Goal: Information Seeking & Learning: Learn about a topic

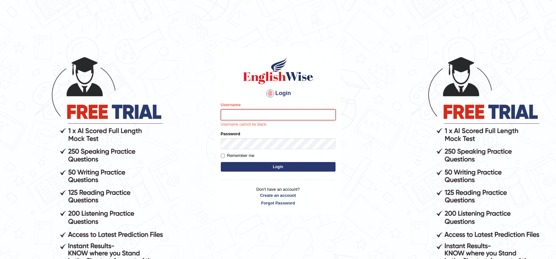
click at [244, 111] on input "Username" at bounding box center [278, 114] width 115 height 11
type input "TATAESTRELLA"
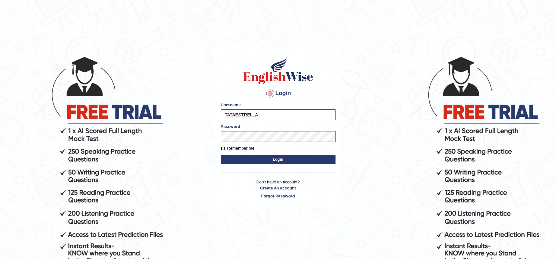
click at [223, 150] on input "Remember me" at bounding box center [223, 148] width 4 height 4
checkbox input "true"
click at [230, 158] on button "Login" at bounding box center [278, 160] width 115 height 10
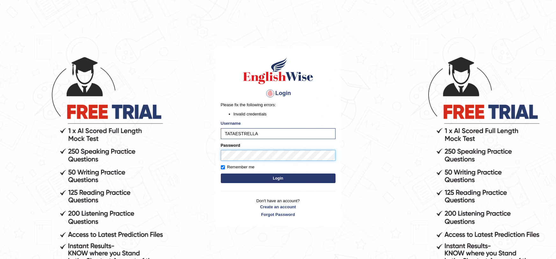
click at [221, 173] on button "Login" at bounding box center [278, 178] width 115 height 10
click at [174, 140] on body "Login Please fix the following errors: Invalid credentials Username TATAESTRELL…" at bounding box center [278, 157] width 556 height 259
click at [221, 173] on button "Login" at bounding box center [278, 178] width 115 height 10
click at [265, 136] on input "TATAESTRELLA" at bounding box center [278, 133] width 115 height 11
click at [257, 175] on button "Login" at bounding box center [278, 178] width 115 height 10
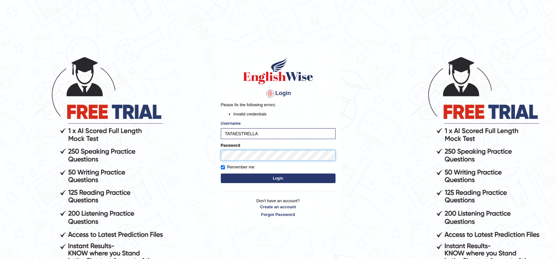
click at [221, 173] on button "Login" at bounding box center [278, 178] width 115 height 10
click at [231, 149] on div "Password" at bounding box center [278, 151] width 115 height 18
click at [221, 173] on button "Login" at bounding box center [278, 178] width 115 height 10
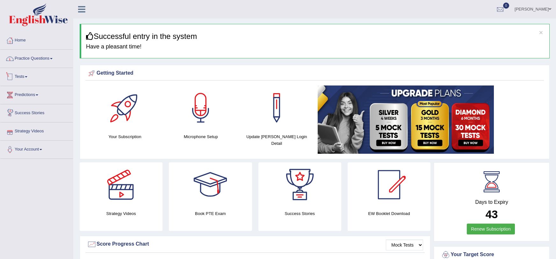
click at [32, 54] on link "Practice Questions" at bounding box center [36, 58] width 73 height 16
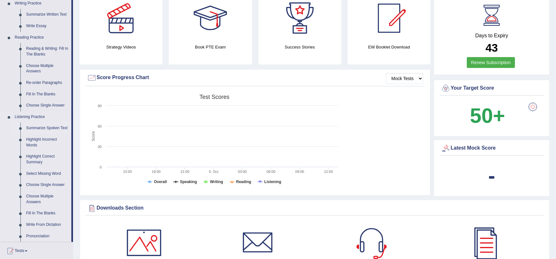
scroll to position [170, 0]
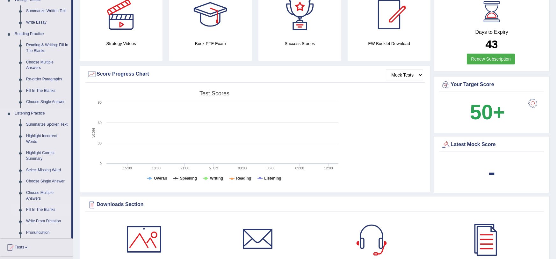
click at [25, 210] on link "Fill In The Blanks" at bounding box center [47, 209] width 48 height 11
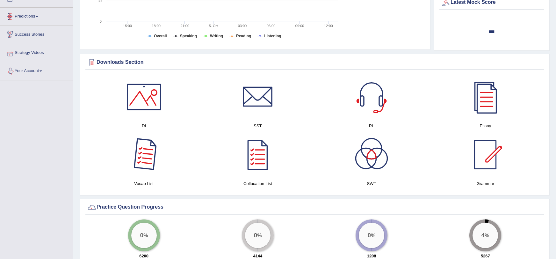
scroll to position [315, 0]
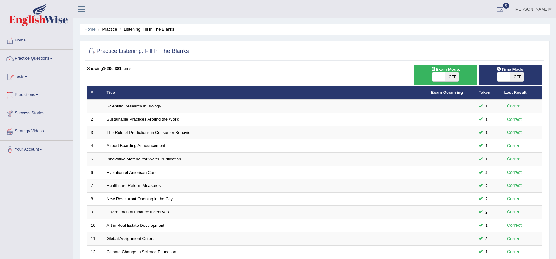
scroll to position [163, 0]
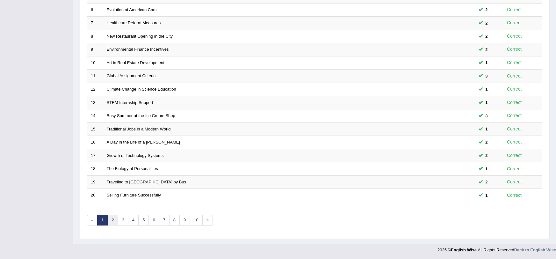
click at [111, 221] on link "2" at bounding box center [112, 220] width 11 height 11
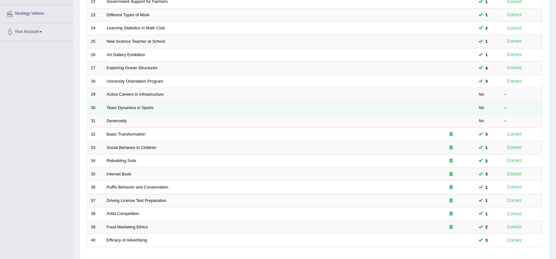
scroll to position [117, 0]
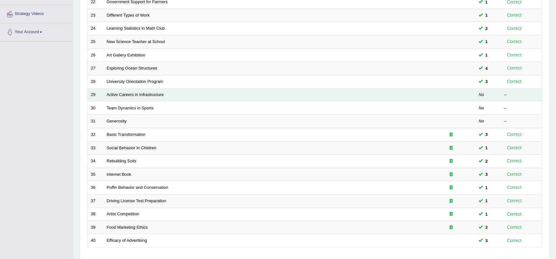
click at [468, 96] on td at bounding box center [452, 94] width 48 height 13
click at [472, 96] on td at bounding box center [452, 94] width 48 height 13
click at [145, 95] on link "Active Careers in Infrastructure" at bounding box center [135, 94] width 57 height 5
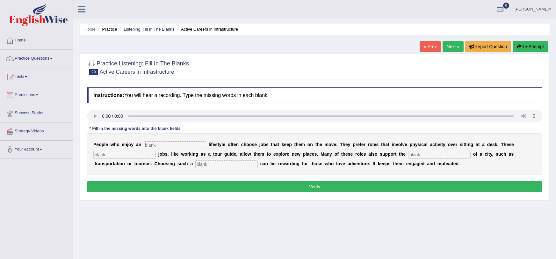
click at [161, 144] on input "text" at bounding box center [175, 145] width 62 height 8
type input "lifestyle"
type input "interesting"
type input "infrastracture"
click at [195, 162] on input "text" at bounding box center [226, 164] width 62 height 8
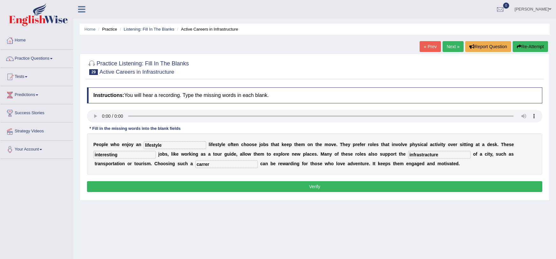
drag, startPoint x: 176, startPoint y: 184, endPoint x: 174, endPoint y: 163, distance: 20.5
click at [174, 163] on div "Instructions: You will hear a recording. Type the missing words in each blank. …" at bounding box center [314, 140] width 459 height 113
click at [195, 164] on input "carrer" at bounding box center [226, 164] width 62 height 8
type input "career"
click at [174, 181] on button "Verify" at bounding box center [315, 186] width 456 height 11
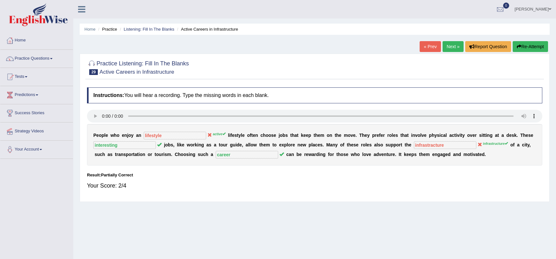
click at [530, 45] on button "Re-Attempt" at bounding box center [530, 46] width 35 height 11
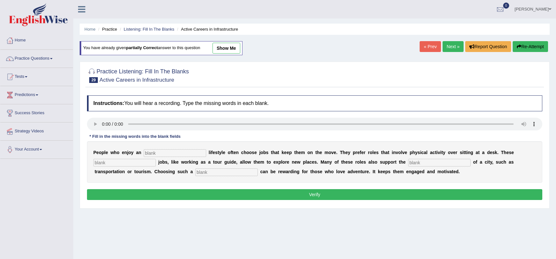
click at [147, 151] on input "text" at bounding box center [175, 153] width 62 height 8
type input "active"
click at [195, 173] on input "text" at bounding box center [226, 172] width 62 height 8
type input "career"
click at [146, 160] on input "text" at bounding box center [124, 163] width 62 height 8
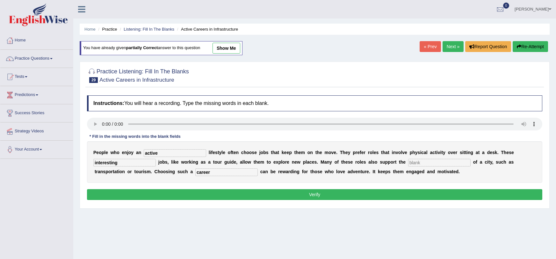
type input "interesting"
type input "infrastructure"
click at [167, 193] on button "Verify" at bounding box center [315, 194] width 456 height 11
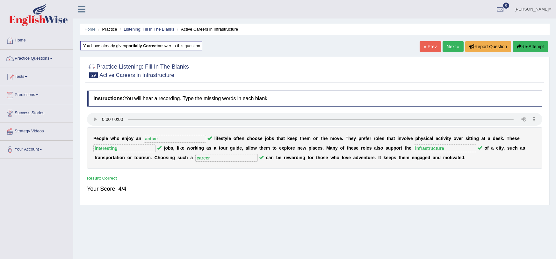
click at [457, 47] on link "Next »" at bounding box center [453, 46] width 21 height 11
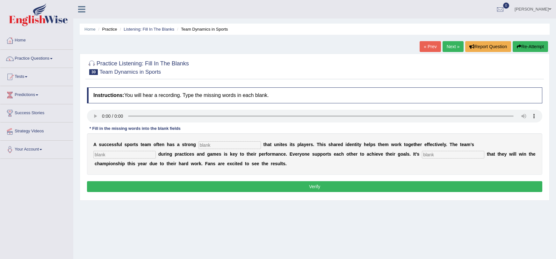
click at [222, 142] on input "text" at bounding box center [230, 145] width 62 height 8
type input "culture"
type input "cooperation"
type input "expected"
click at [281, 189] on button "Verify" at bounding box center [315, 186] width 456 height 11
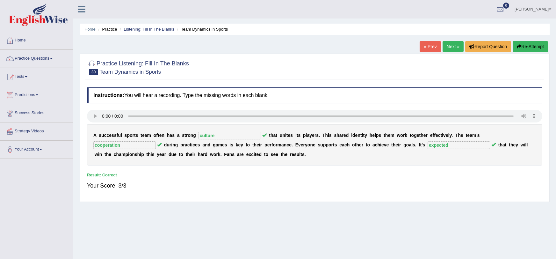
click at [450, 45] on link "Next »" at bounding box center [453, 46] width 21 height 11
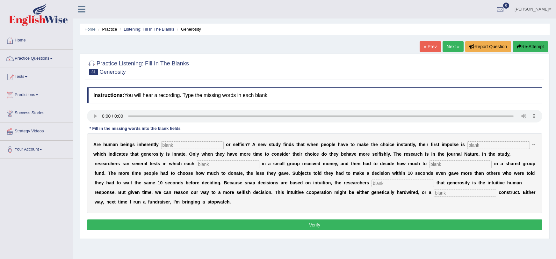
click at [140, 27] on link "Listening: Fill In The Blanks" at bounding box center [149, 29] width 51 height 5
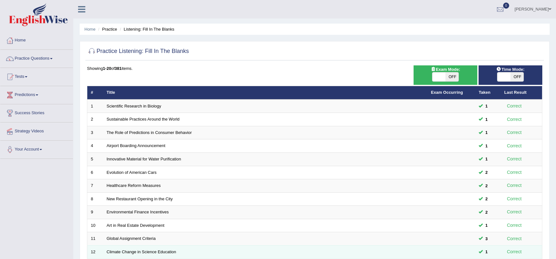
scroll to position [163, 0]
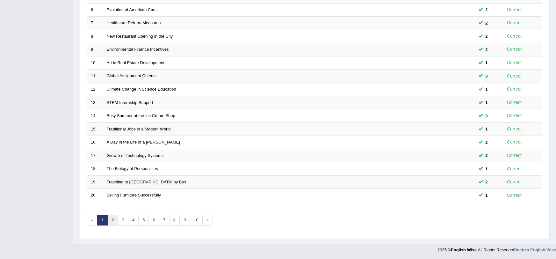
click at [113, 222] on link "2" at bounding box center [112, 220] width 11 height 11
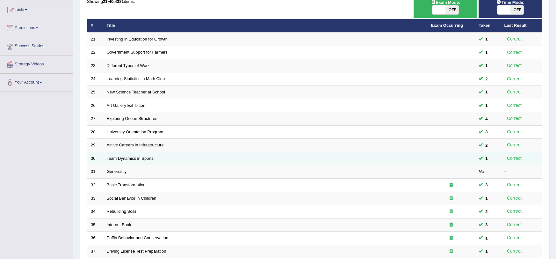
scroll to position [65, 0]
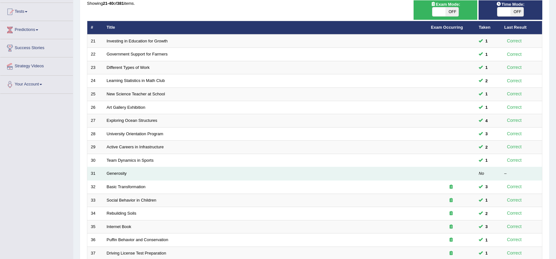
click at [182, 176] on td "Generosity" at bounding box center [265, 173] width 325 height 13
click at [184, 173] on td "Generosity" at bounding box center [265, 173] width 325 height 13
click at [114, 173] on link "Generosity" at bounding box center [117, 173] width 20 height 5
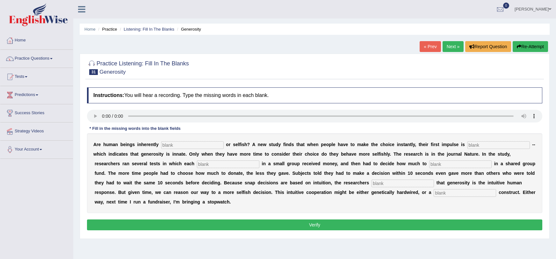
scroll to position [3, 0]
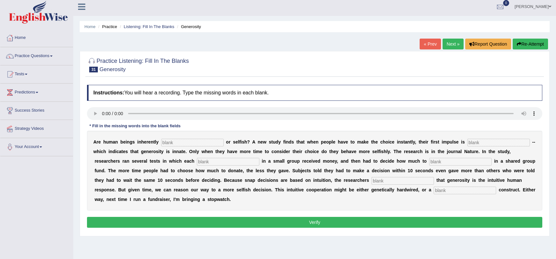
click at [163, 142] on input "text" at bounding box center [192, 143] width 62 height 8
type input "generous"
click at [468, 143] on input "text" at bounding box center [499, 143] width 62 height 8
click at [468, 142] on input "text" at bounding box center [499, 143] width 62 height 8
type input "ennate"
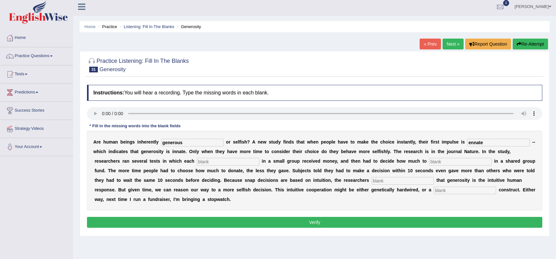
click at [197, 161] on input "text" at bounding box center [228, 162] width 62 height 8
click at [197, 162] on input "text" at bounding box center [228, 162] width 62 height 8
click at [197, 164] on input "text" at bounding box center [228, 162] width 62 height 8
type input "in"
click at [429, 163] on input "text" at bounding box center [460, 162] width 62 height 8
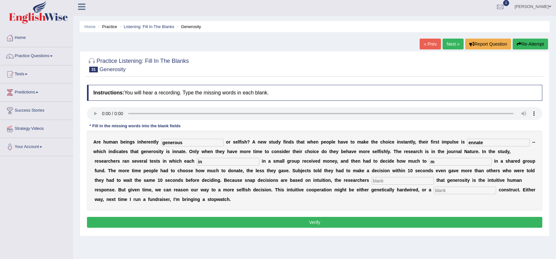
type input "m"
click at [372, 184] on input "text" at bounding box center [403, 181] width 62 height 8
type input "k"
click at [434, 191] on input "text" at bounding box center [465, 190] width 62 height 8
type input "k"
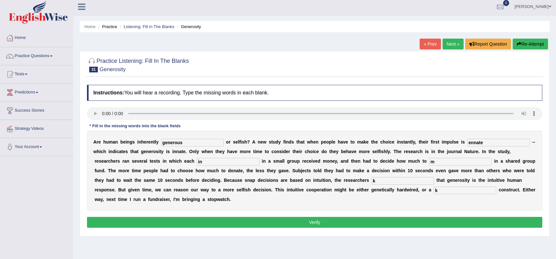
click at [310, 217] on button "Verify" at bounding box center [315, 222] width 456 height 11
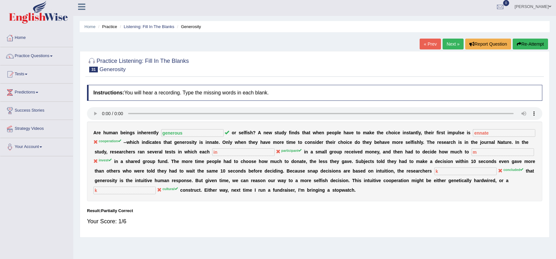
click at [99, 141] on sup "cooperation" at bounding box center [110, 141] width 22 height 4
drag, startPoint x: 93, startPoint y: 139, endPoint x: 105, endPoint y: 140, distance: 11.8
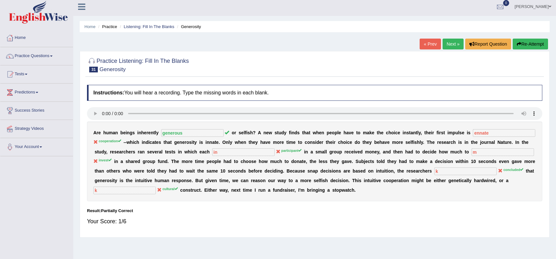
click at [105, 140] on div "A r e h u m a n b e i n g s i n h e r e n t l y generous o r s e l f i s h ? A …" at bounding box center [315, 161] width 456 height 80
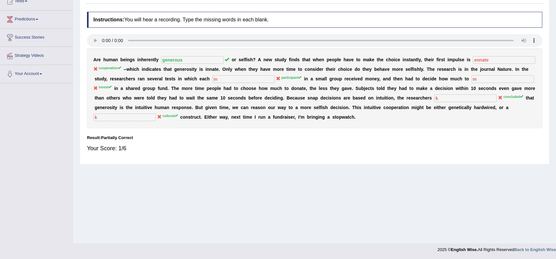
scroll to position [0, 0]
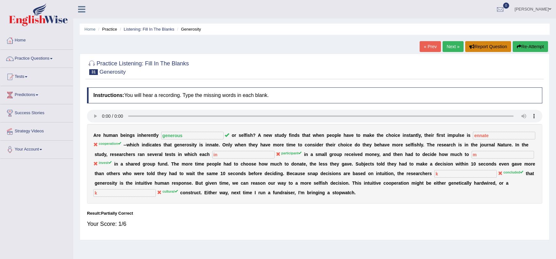
click at [467, 41] on button "Report Question" at bounding box center [488, 46] width 46 height 11
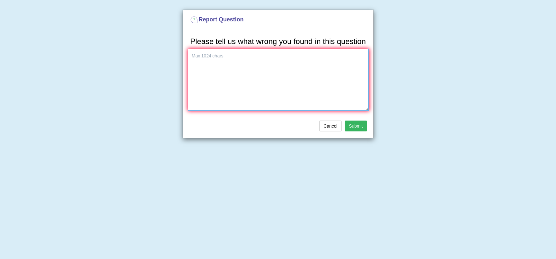
click at [306, 85] on textarea at bounding box center [278, 80] width 181 height 62
type textarea "s"
type textarea "she didnt say the blank words, she skips it"
click at [355, 126] on button "Submit" at bounding box center [356, 125] width 22 height 11
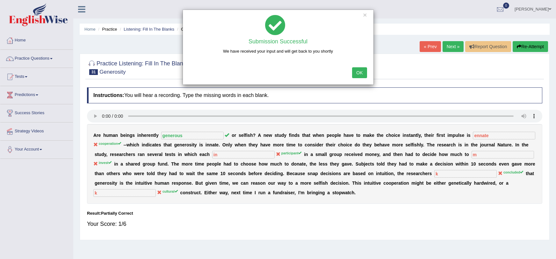
click at [365, 73] on button "OK" at bounding box center [359, 72] width 15 height 11
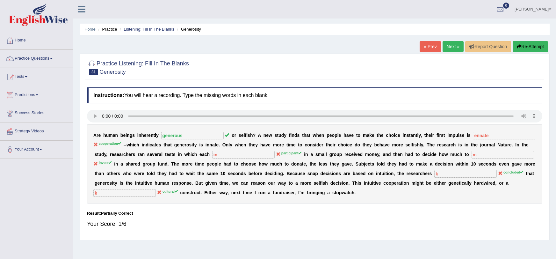
click at [514, 43] on button "Re-Attempt" at bounding box center [530, 46] width 35 height 11
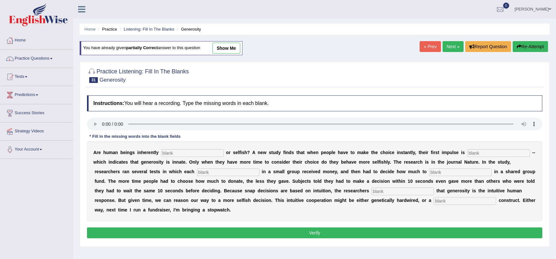
click at [182, 152] on input "text" at bounding box center [192, 153] width 62 height 8
type input "h"
type input "generous"
type input "cooperation"
type input "participant"
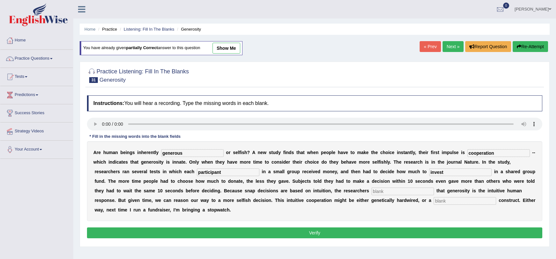
type input "invest"
type input "concluded"
type input "cultural"
click at [189, 227] on button "Verify" at bounding box center [315, 232] width 456 height 11
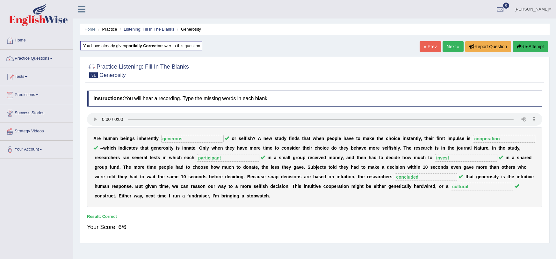
click at [456, 48] on link "Next »" at bounding box center [453, 46] width 21 height 11
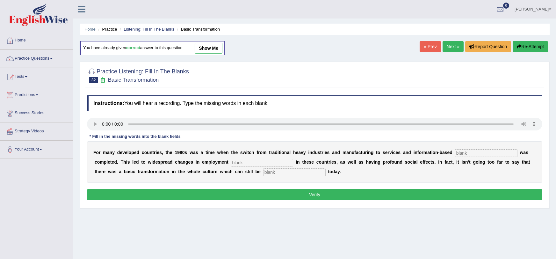
click at [132, 28] on link "Listening: Fill In The Blanks" at bounding box center [149, 29] width 51 height 5
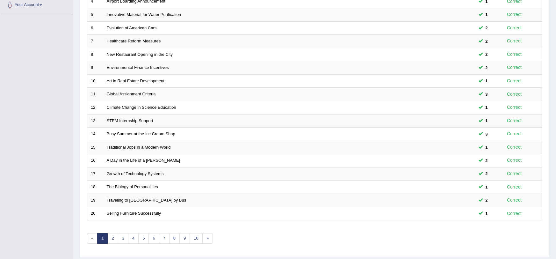
scroll to position [163, 0]
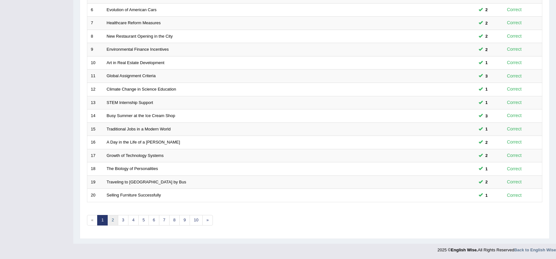
click at [114, 221] on link "2" at bounding box center [112, 220] width 11 height 11
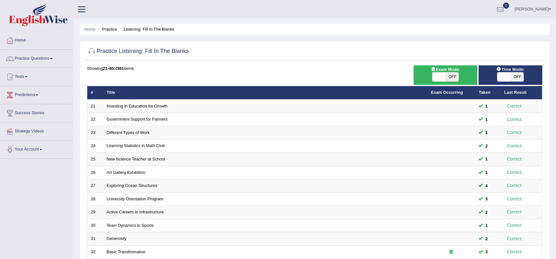
scroll to position [163, 0]
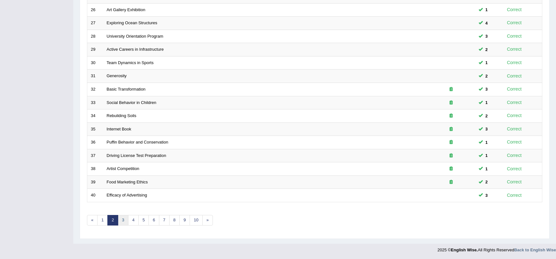
click at [123, 220] on link "3" at bounding box center [123, 220] width 11 height 11
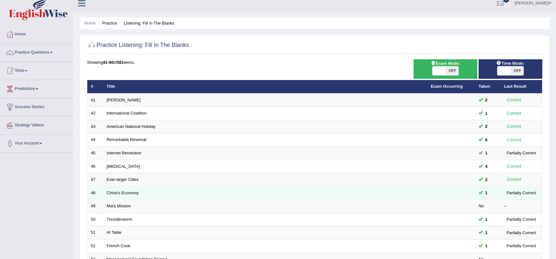
scroll to position [7, 0]
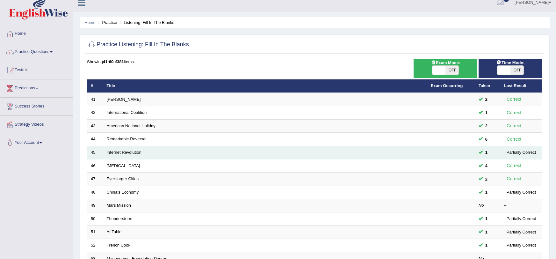
click at [390, 154] on td "Internet Revolution" at bounding box center [265, 152] width 324 height 13
click at [376, 153] on td "Internet Revolution" at bounding box center [265, 152] width 324 height 13
click at [125, 151] on link "Internet Revolution" at bounding box center [124, 152] width 35 height 5
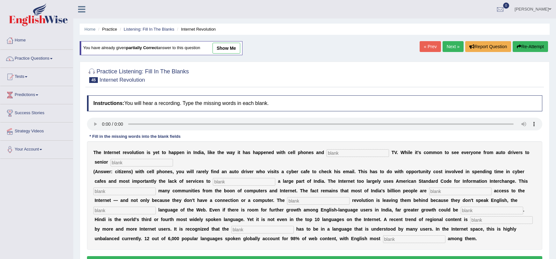
click at [327, 153] on input "text" at bounding box center [358, 153] width 62 height 8
type input "cable"
type input "citezens"
type input "target"
type input "allienates"
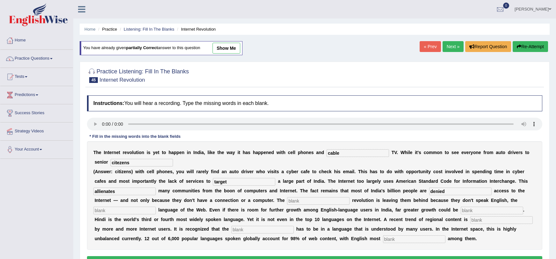
type input "denied"
type input "digital"
type input "dominant"
type input "unleash"
type input "prefered"
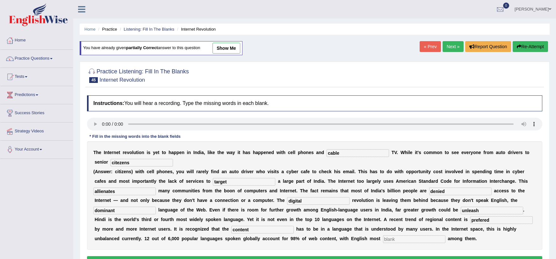
type input "content"
click at [471, 221] on input "prefered" at bounding box center [502, 220] width 62 height 8
type input "preferred"
click at [311, 243] on div "T h e I n t e r n e t r e v o l u t i o n i s y e t t o h a p p e n i n I n d i…" at bounding box center [315, 195] width 456 height 108
click at [383, 239] on input "text" at bounding box center [414, 239] width 62 height 8
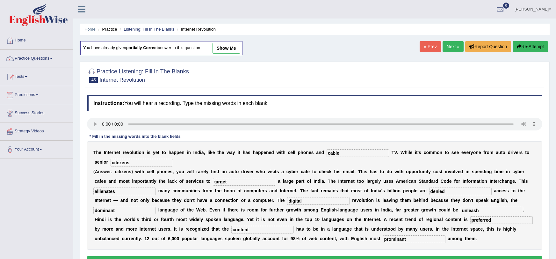
type input "prominant"
click at [111, 166] on input "citezens" at bounding box center [142, 163] width 62 height 8
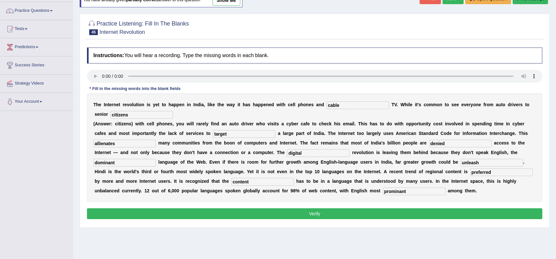
scroll to position [57, 0]
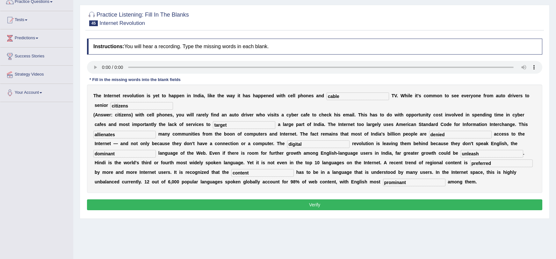
type input "citizens"
click at [403, 201] on button "Verify" at bounding box center [315, 204] width 456 height 11
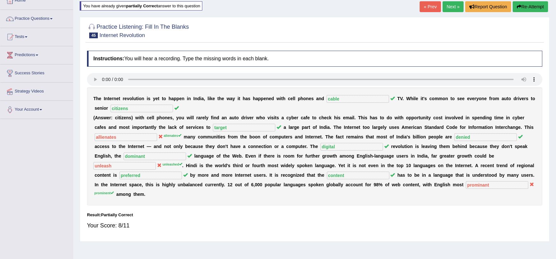
scroll to position [39, 0]
click at [519, 8] on icon "button" at bounding box center [519, 7] width 4 height 4
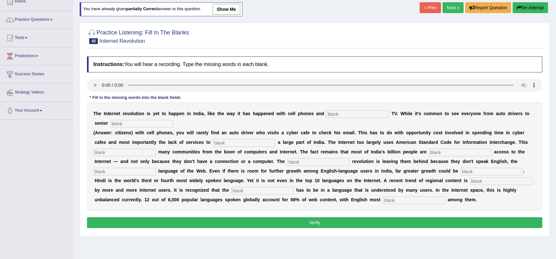
click at [327, 115] on input "text" at bounding box center [358, 114] width 62 height 8
type input "cable"
click at [115, 118] on div "T h e I n t e r n e t r e v o l u t i o n i s y e t t o h a p p e n i n I n d i…" at bounding box center [315, 156] width 456 height 108
click at [116, 121] on input "text" at bounding box center [142, 124] width 62 height 8
type input "citizens"
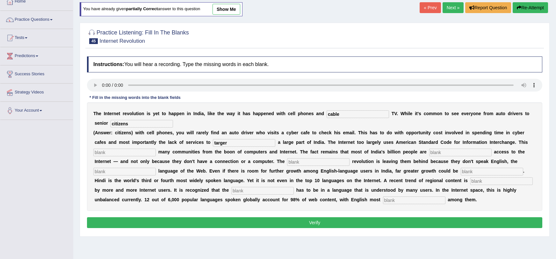
type input "targer"
click at [213, 144] on input "targer" at bounding box center [244, 143] width 62 height 8
type input "target"
type input "allienates"
type input "denied"
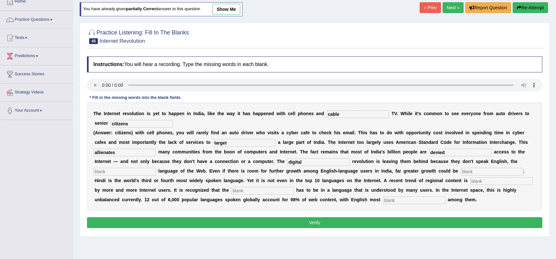
type input "digital"
type input "dominant"
type input "unleashed"
type input "preferred"
click at [318, 190] on b at bounding box center [319, 189] width 3 height 5
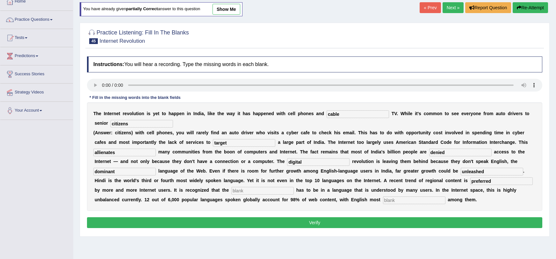
click at [236, 191] on input "text" at bounding box center [262, 191] width 62 height 8
click at [231, 189] on input "text" at bounding box center [262, 191] width 62 height 8
type input "content"
click at [383, 198] on input "text" at bounding box center [414, 200] width 62 height 8
type input "promenent"
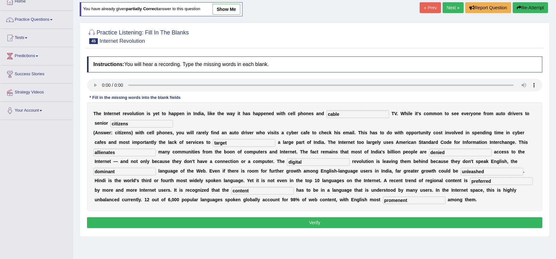
click at [303, 226] on button "Verify" at bounding box center [315, 222] width 456 height 11
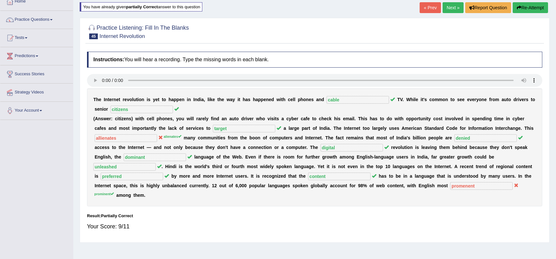
click at [523, 8] on button "Re-Attempt" at bounding box center [530, 7] width 35 height 11
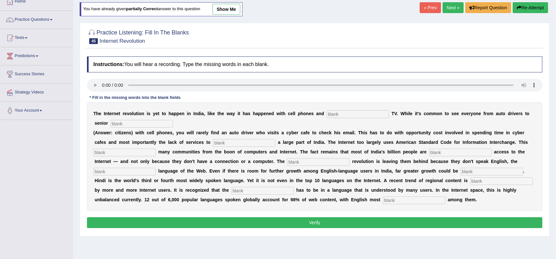
click at [327, 116] on input "text" at bounding box center [358, 114] width 62 height 8
type input "I"
type input "i"
type input "cable"
type input "citizens"
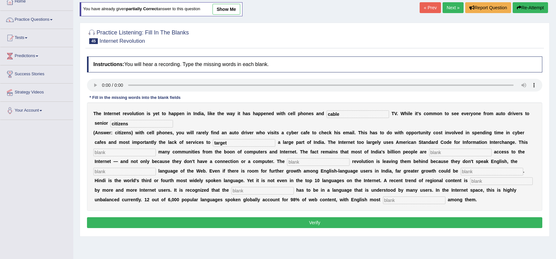
type input "target"
type input "alienates"
click at [439, 152] on input "text" at bounding box center [460, 153] width 62 height 8
type input "denied"
click at [287, 163] on input "text" at bounding box center [318, 162] width 62 height 8
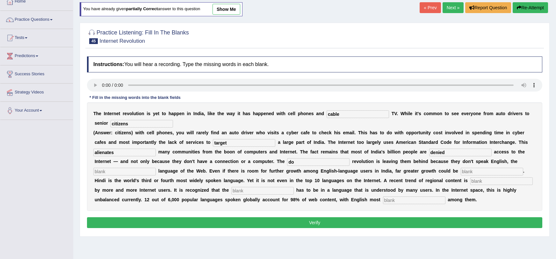
type input "d"
click at [287, 160] on input "text" at bounding box center [318, 162] width 62 height 8
type input "digital"
click at [132, 172] on input "text" at bounding box center [124, 172] width 62 height 8
type input "dominant"
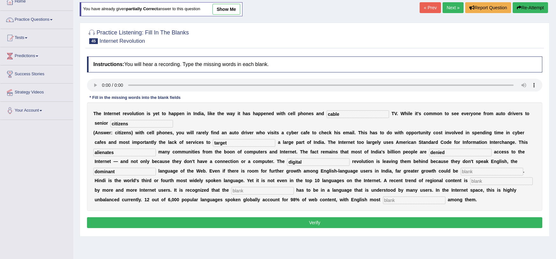
click at [461, 169] on input "text" at bounding box center [492, 172] width 62 height 8
type input "unleashed"
click at [471, 181] on input "text" at bounding box center [502, 181] width 62 height 8
type input "preferred"
click at [231, 189] on input "text" at bounding box center [262, 191] width 62 height 8
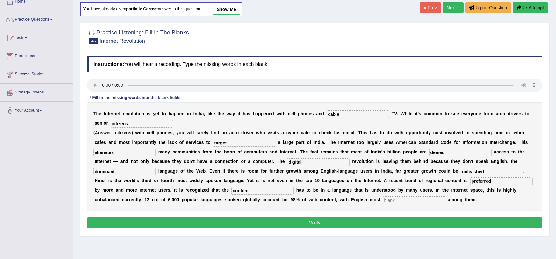
type input "content"
click at [383, 201] on input "text" at bounding box center [414, 200] width 62 height 8
type input "prominent"
click at [310, 221] on button "Verify" at bounding box center [315, 222] width 456 height 11
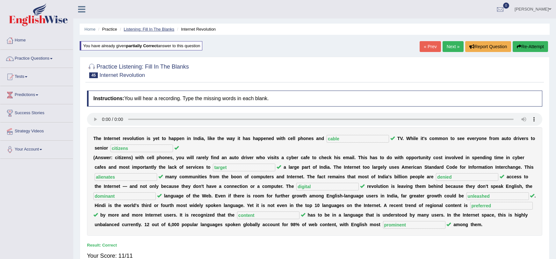
click at [154, 30] on link "Listening: Fill In The Blanks" at bounding box center [149, 29] width 51 height 5
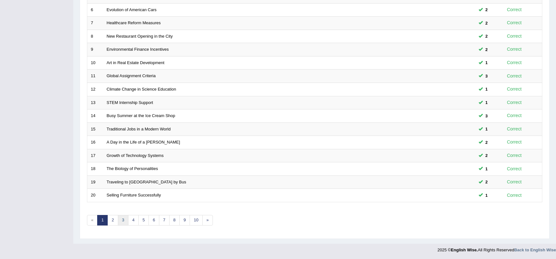
click at [120, 219] on link "3" at bounding box center [123, 220] width 11 height 11
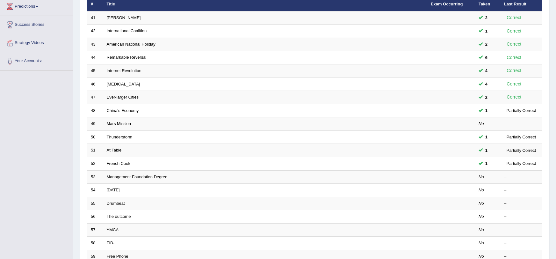
scroll to position [90, 0]
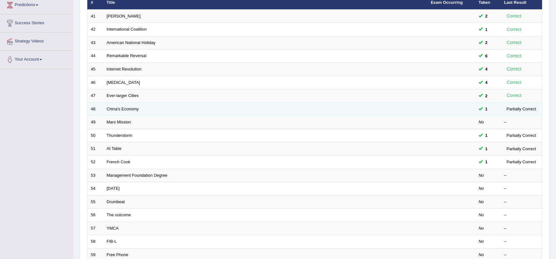
click at [407, 106] on td "China's Economy" at bounding box center [265, 108] width 324 height 13
click at [118, 106] on link "China's Economy" at bounding box center [123, 108] width 32 height 5
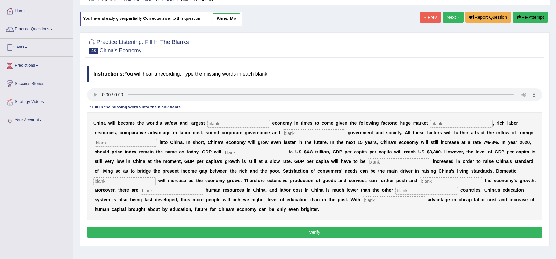
scroll to position [29, 0]
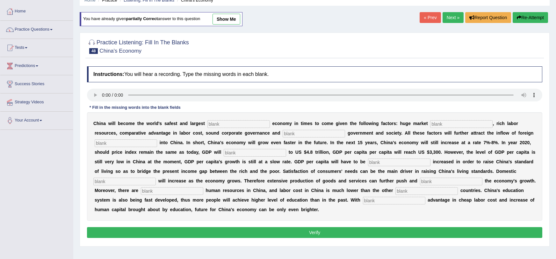
click at [226, 126] on input "text" at bounding box center [239, 124] width 62 height 8
type input "k"
click at [283, 133] on input "text" at bounding box center [314, 134] width 62 height 8
click at [431, 120] on input "text" at bounding box center [461, 124] width 62 height 8
type input "k"
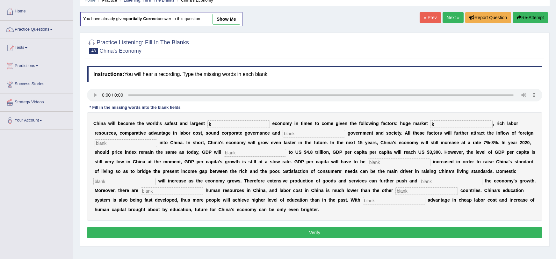
click at [283, 131] on input "text" at bounding box center [314, 134] width 62 height 8
type input "k"
click at [101, 142] on input "text" at bounding box center [126, 143] width 62 height 8
type input "k"
click at [224, 155] on input "k" at bounding box center [255, 153] width 62 height 8
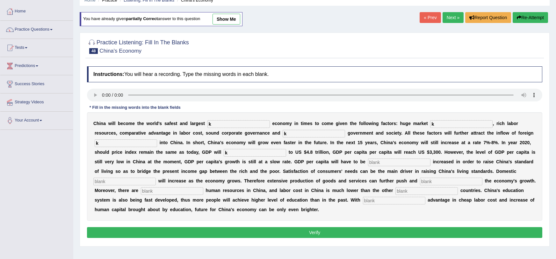
type input "k"
click at [368, 163] on input "k" at bounding box center [399, 162] width 62 height 8
type input "k"
click at [156, 178] on input "text" at bounding box center [124, 182] width 62 height 8
type input "k"
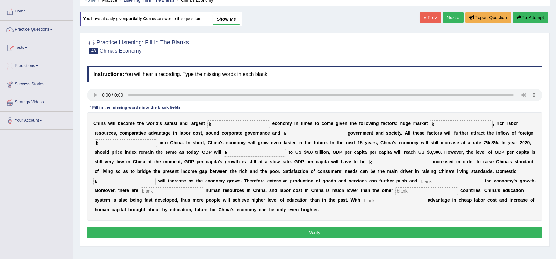
click at [203, 187] on input "text" at bounding box center [172, 191] width 62 height 8
type input "k"
click at [420, 178] on input "text" at bounding box center [451, 182] width 62 height 8
type input "k"
click at [396, 194] on input "text" at bounding box center [427, 191] width 62 height 8
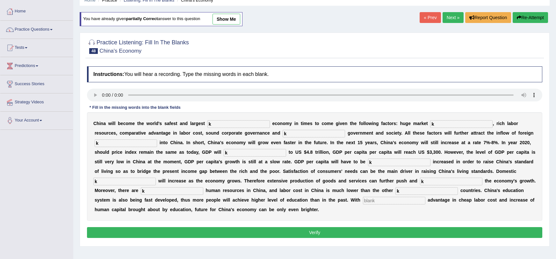
type input "k"
click at [363, 197] on input "text" at bounding box center [394, 201] width 62 height 8
type input "k/"
click at [361, 237] on button "Verify" at bounding box center [315, 232] width 456 height 11
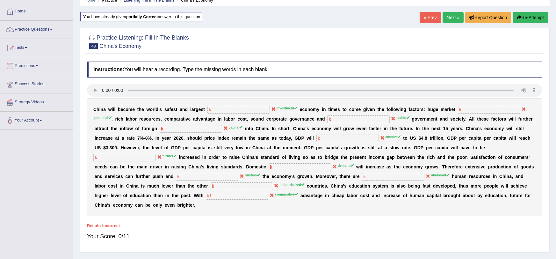
click at [539, 18] on button "Re-Attempt" at bounding box center [530, 17] width 35 height 11
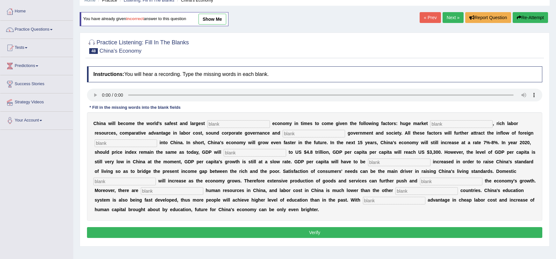
click at [216, 124] on input "text" at bounding box center [239, 124] width 62 height 8
type input "investment"
type input "potential"
type input "stable"
type input "capital"
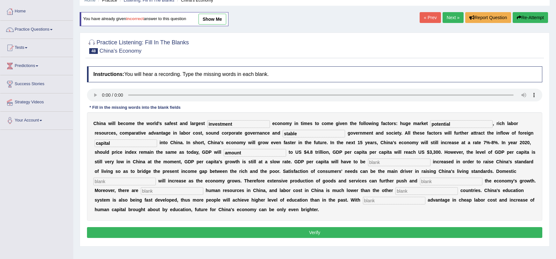
type input "amount"
type input "further"
type input "demand"
type input "sustain"
type input "abudant"
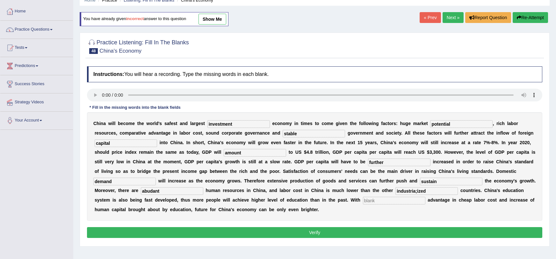
click at [396, 193] on input "industria;ized" at bounding box center [427, 191] width 62 height 8
type input "industrialized"
click at [363, 199] on input "text" at bounding box center [394, 201] width 62 height 8
type input "comparative"
click at [296, 234] on button "Verify" at bounding box center [315, 232] width 456 height 11
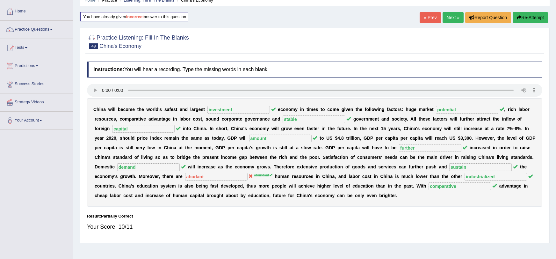
click at [523, 13] on button "Re-Attempt" at bounding box center [530, 17] width 35 height 11
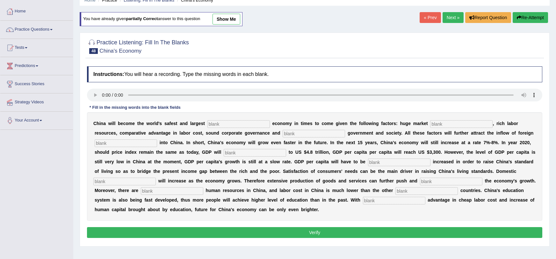
click at [248, 131] on b "o" at bounding box center [249, 132] width 3 height 5
click at [216, 127] on input "text" at bounding box center [239, 124] width 62 height 8
type input "investment"
type input "*"
type input "potential"
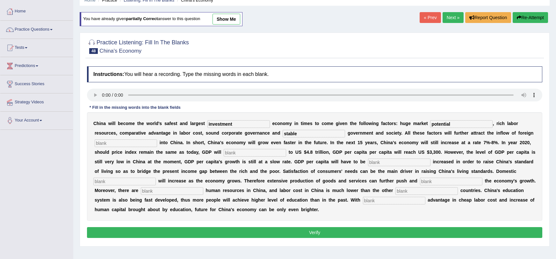
type input "stable"
type input "capital"
type input "amount"
type input "further"
type input "demand"
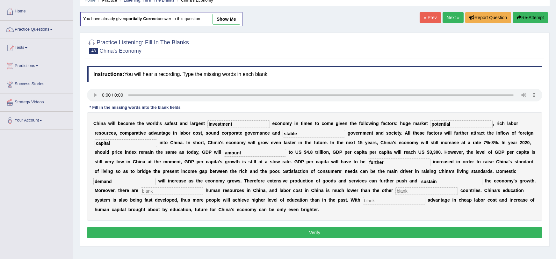
type input "sustain"
type input "abundant"
type input "industrialized"
type input "comparative"
click at [231, 234] on button "Verify" at bounding box center [315, 232] width 456 height 11
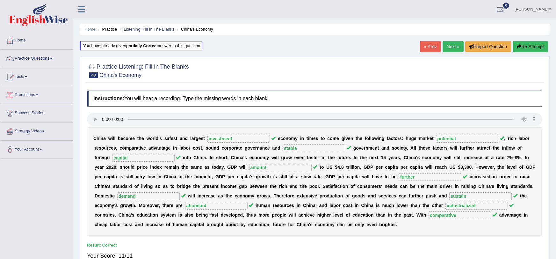
click at [135, 28] on link "Listening: Fill In The Blanks" at bounding box center [149, 29] width 51 height 5
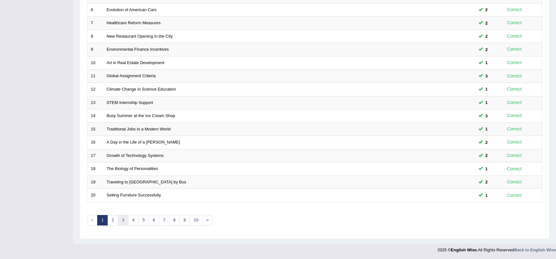
click at [122, 221] on link "3" at bounding box center [123, 220] width 11 height 11
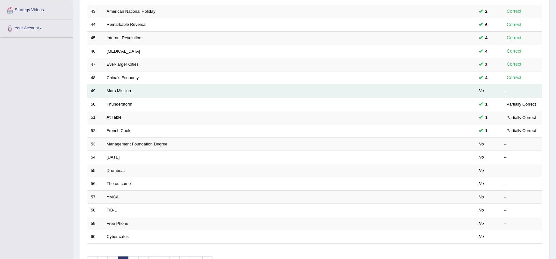
scroll to position [122, 0]
click at [471, 86] on td at bounding box center [451, 90] width 48 height 13
click at [113, 89] on link "Mars Mission" at bounding box center [119, 90] width 25 height 5
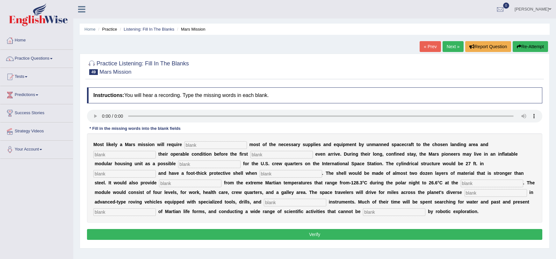
click at [186, 146] on input "text" at bounding box center [216, 145] width 62 height 8
type input "k"
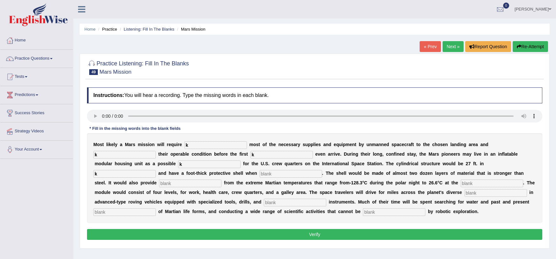
type input "k"
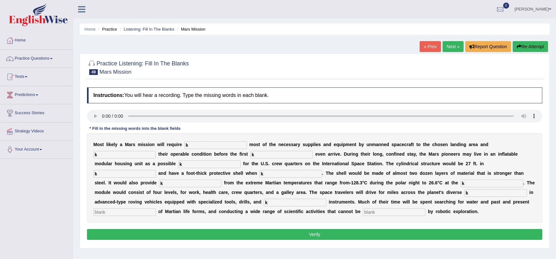
type input "k"
click at [216, 240] on div "Instructions: You will hear a recording. Type the missing words in each blank. …" at bounding box center [314, 164] width 459 height 161
click at [238, 237] on button "Verify" at bounding box center [315, 234] width 456 height 11
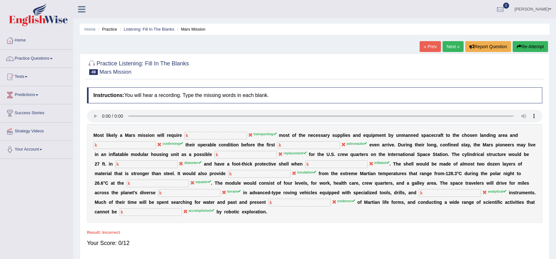
click at [532, 48] on button "Re-Attempt" at bounding box center [530, 46] width 35 height 11
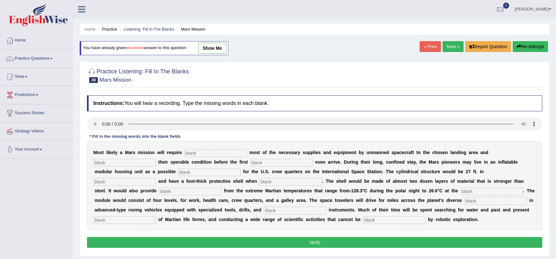
click at [203, 153] on input "text" at bounding box center [216, 153] width 62 height 8
type input "trasporting"
type input "astronauts"
type input "replacement"
click at [270, 163] on input "replacement" at bounding box center [282, 163] width 62 height 8
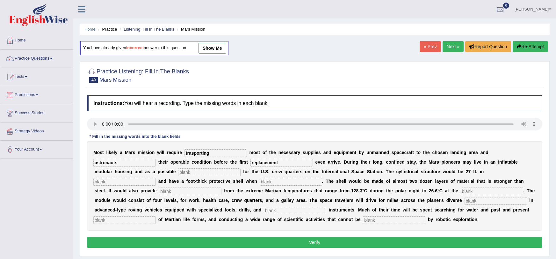
click at [270, 163] on input "replacement" at bounding box center [282, 163] width 62 height 8
click at [121, 160] on input "astronauts" at bounding box center [124, 163] width 62 height 8
type input "confirming"
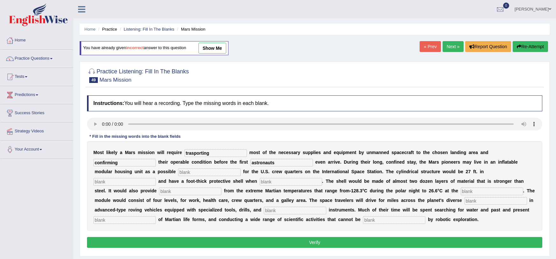
type input "astronauts"
type input "replacement"
type input "diameter"
type input "inflated"
type input "insulation"
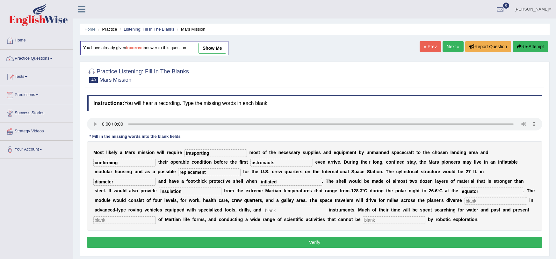
type input "equator"
type input "terrain"
type input "analytical"
type input "evidence"
type input "accomplished"
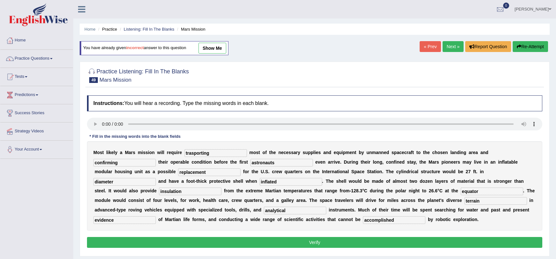
click at [144, 254] on div "Practice Listening: Fill In The Blanks 49 Mars Mission Instructions: You will h…" at bounding box center [315, 159] width 470 height 195
click at [142, 245] on button "Verify" at bounding box center [315, 242] width 456 height 11
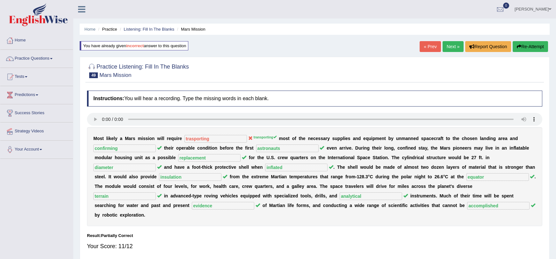
click at [528, 47] on button "Re-Attempt" at bounding box center [530, 46] width 35 height 11
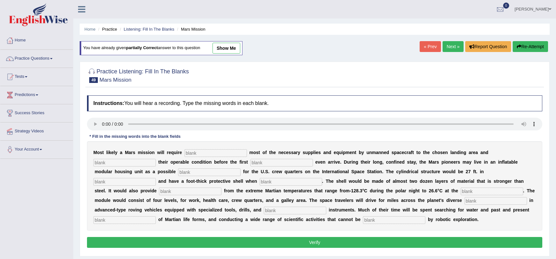
click at [198, 154] on input "text" at bounding box center [216, 153] width 62 height 8
type input "transporting"
type input "a"
type input "confirming"
type input "astronauts"
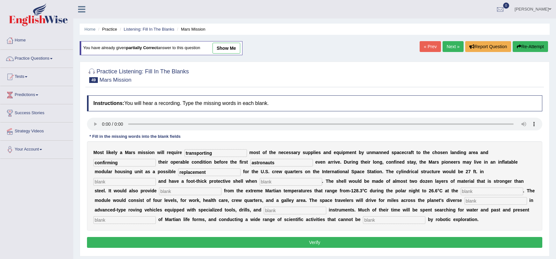
type input "replacement"
type input "diameter"
type input "inflated"
type input "insulation"
type input "equator"
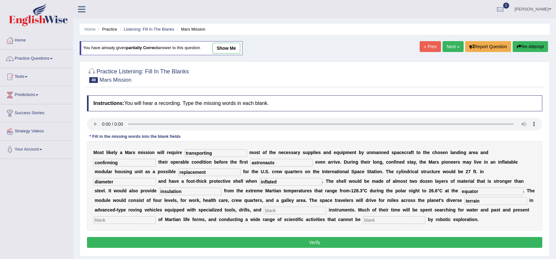
type input "terrain"
type input "analytical"
type input "evidence"
type input "accomplished"
click at [214, 241] on button "Verify" at bounding box center [315, 242] width 456 height 11
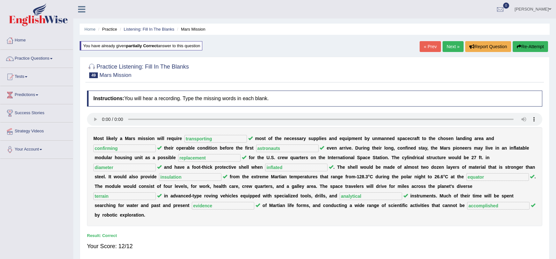
click at [456, 48] on link "Next »" at bounding box center [453, 46] width 21 height 11
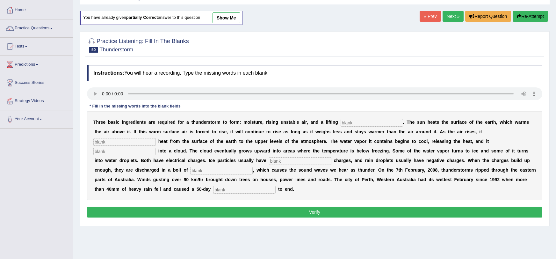
scroll to position [31, 0]
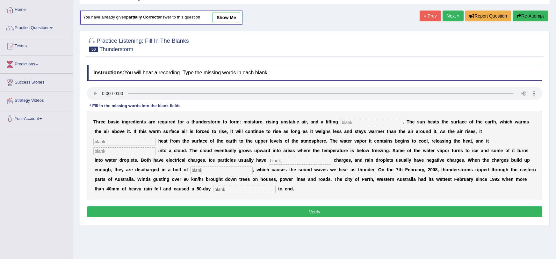
click at [358, 120] on input "text" at bounding box center [372, 123] width 62 height 8
type input "k"
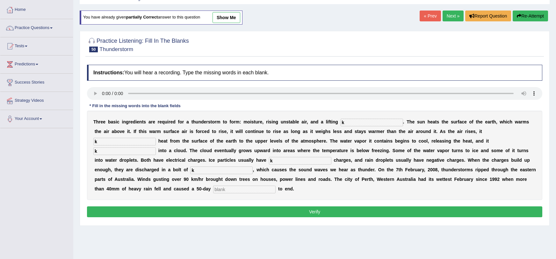
type input "k"
click at [334, 206] on button "Verify" at bounding box center [315, 211] width 456 height 11
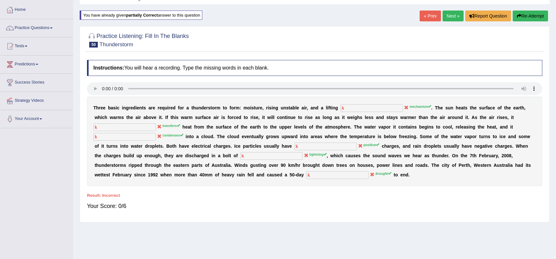
click at [528, 16] on button "Re-Attempt" at bounding box center [530, 16] width 35 height 11
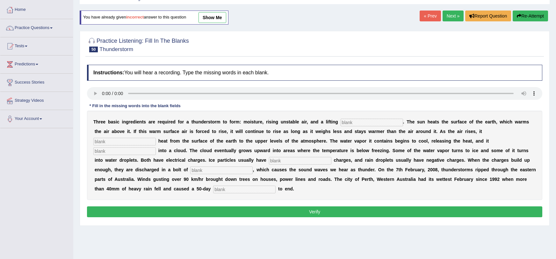
scroll to position [31, 0]
click at [348, 125] on input "text" at bounding box center [372, 123] width 62 height 8
type input "mechanism"
click at [156, 138] on input "text" at bounding box center [124, 142] width 62 height 8
type input "transfers"
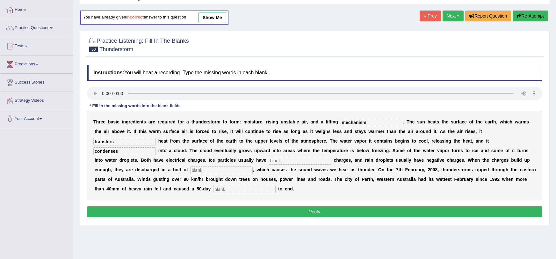
type input "condenses"
type input "positive"
type input "lightning"
type input "drought"
click at [436, 196] on div "Instructions: You will hear a recording. Type the missing words in each blank. …" at bounding box center [314, 142] width 459 height 161
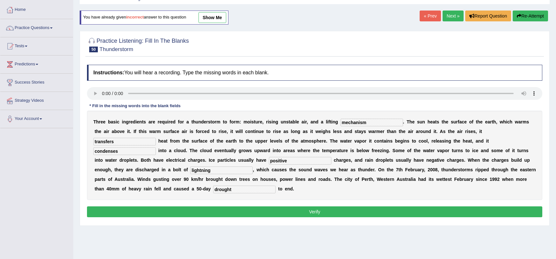
click at [435, 206] on button "Verify" at bounding box center [315, 211] width 456 height 11
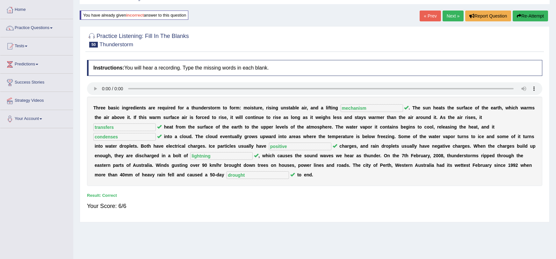
click at [453, 19] on link "Next »" at bounding box center [453, 16] width 21 height 11
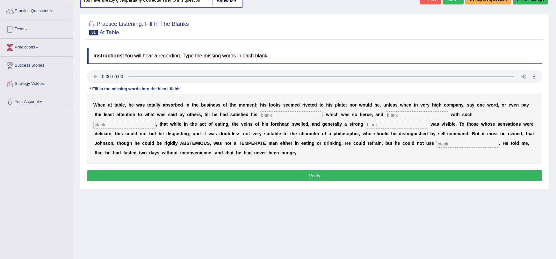
scroll to position [50, 0]
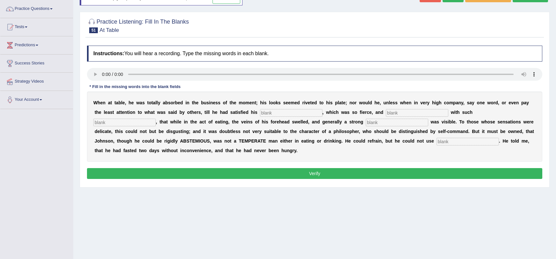
click at [260, 114] on input "text" at bounding box center [291, 113] width 62 height 8
type input "appetite"
click at [386, 112] on input "text" at bounding box center [417, 113] width 62 height 8
type input "indulge"
click at [156, 119] on input "text" at bounding box center [124, 123] width 62 height 8
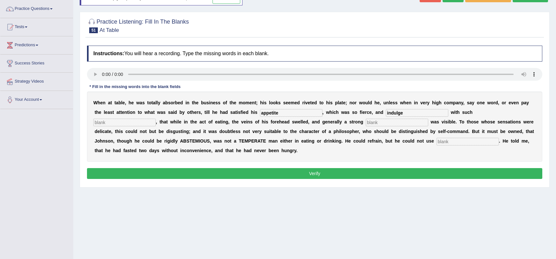
click at [156, 119] on input "text" at bounding box center [124, 123] width 62 height 8
click at [156, 119] on input "inte" at bounding box center [124, 123] width 62 height 8
click at [156, 119] on input "intensness" at bounding box center [124, 123] width 62 height 8
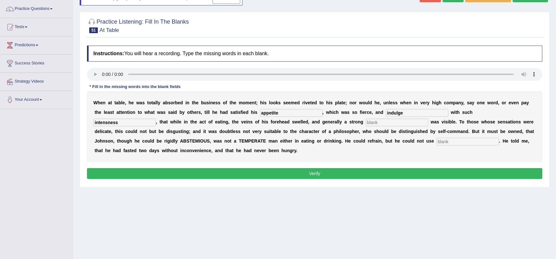
click at [156, 119] on input "intensness" at bounding box center [124, 123] width 62 height 8
type input "intenseness"
click at [366, 123] on input "text" at bounding box center [397, 123] width 62 height 8
type input "persperation"
type input "moderately"
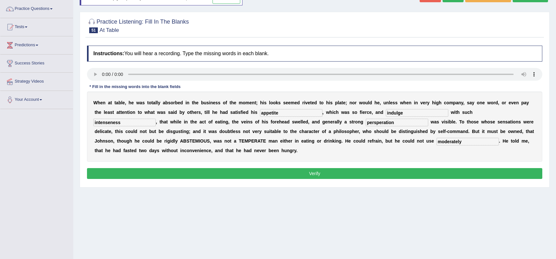
click at [305, 180] on div "Instructions: You will hear a recording. Type the missing words in each blank. …" at bounding box center [314, 113] width 459 height 142
click at [303, 175] on button "Verify" at bounding box center [315, 173] width 456 height 11
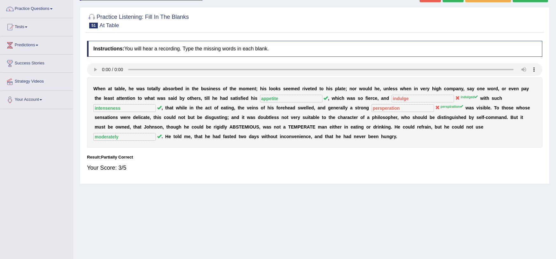
scroll to position [48, 0]
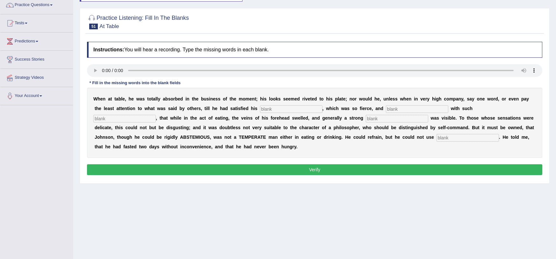
scroll to position [54, 0]
click at [257, 115] on div "W h e n a t t a b l e , h e w a s t o t a l l y a b s o r b e d i n t h e b u s…" at bounding box center [315, 123] width 456 height 70
click at [260, 107] on input "text" at bounding box center [291, 109] width 62 height 8
type input "appetite"
type input "indulge"
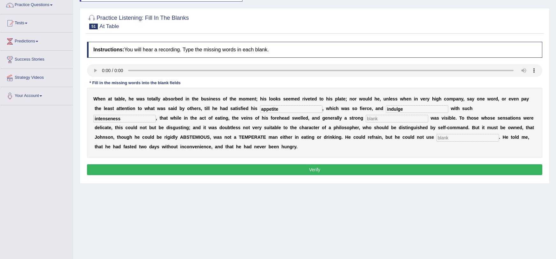
type input "intenseness"
type input "perspiration"
type input "moderately"
click at [266, 174] on button "Verify" at bounding box center [315, 169] width 456 height 11
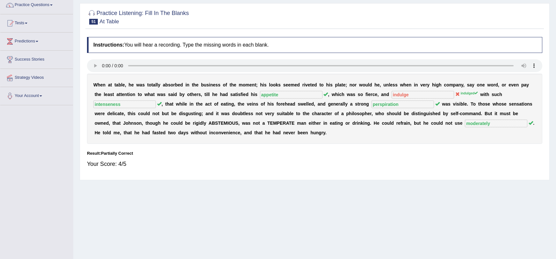
scroll to position [0, 0]
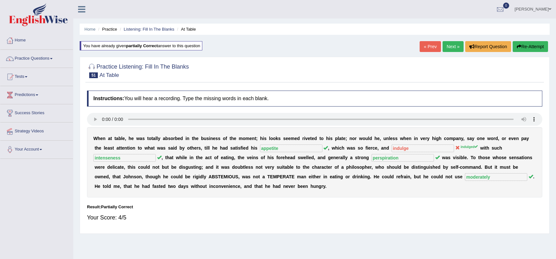
click at [530, 48] on button "Re-Attempt" at bounding box center [530, 46] width 35 height 11
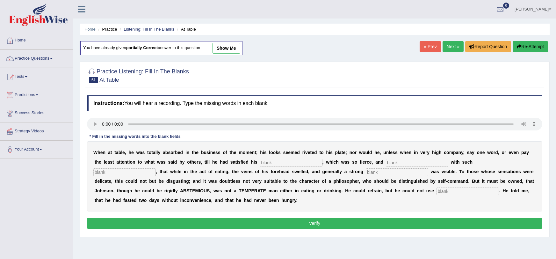
click at [260, 164] on input "text" at bounding box center [291, 163] width 62 height 8
type input "appetite"
click at [387, 159] on input "text" at bounding box center [417, 163] width 62 height 8
type input "indulged"
type input "intenseness"
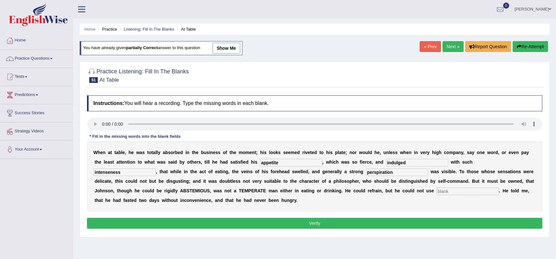
type input "perspiration"
type input "moderately"
click at [376, 227] on button "Verify" at bounding box center [315, 223] width 456 height 11
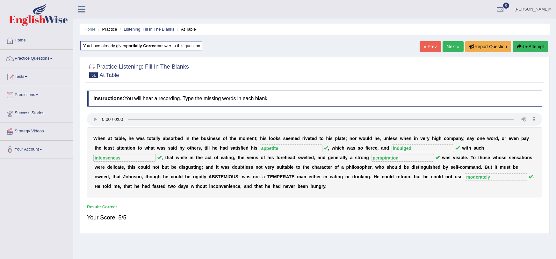
click at [526, 47] on button "Re-Attempt" at bounding box center [530, 46] width 35 height 11
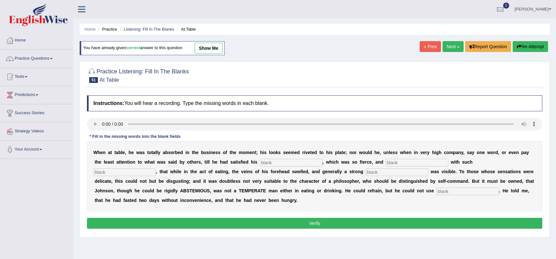
click at [212, 52] on link "show me" at bounding box center [209, 48] width 28 height 11
type input "appetite"
type input "indulged"
type input "intenseness"
type input "perspiration"
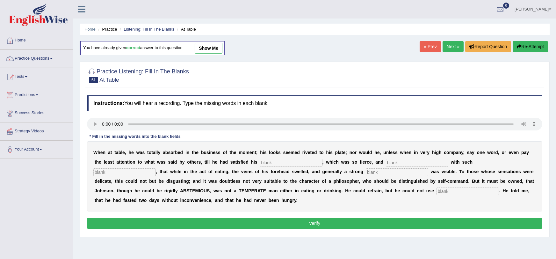
type input "moderately"
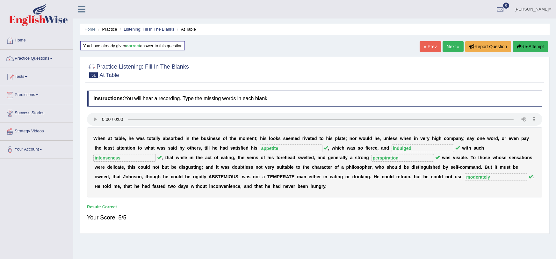
click at [454, 49] on link "Next »" at bounding box center [453, 46] width 21 height 11
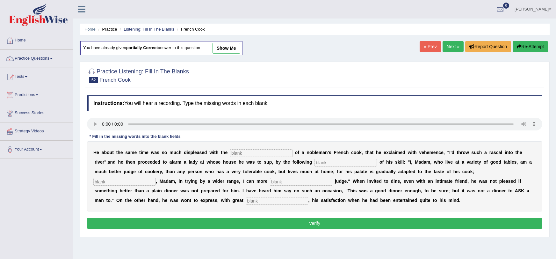
click at [230, 153] on input "text" at bounding box center [261, 153] width 62 height 8
click at [257, 152] on input "text" at bounding box center [261, 153] width 62 height 8
type input "performances"
click at [315, 160] on input "manefestle" at bounding box center [346, 163] width 62 height 8
type input "manefastol"
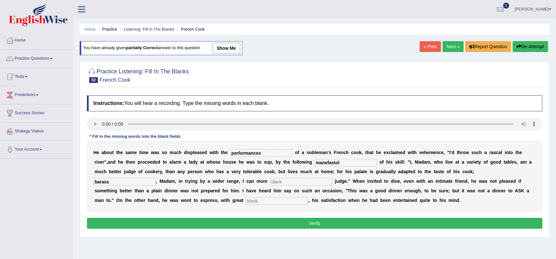
type input "barass"
type input "ds"
click at [313, 219] on button "Verify" at bounding box center [315, 223] width 456 height 11
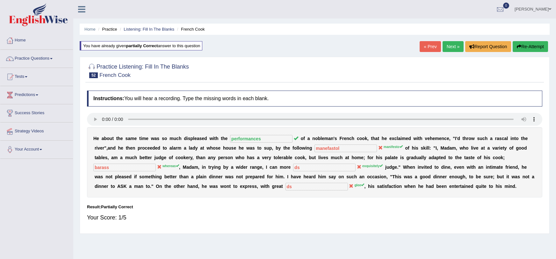
click at [533, 45] on button "Re-Attempt" at bounding box center [530, 46] width 35 height 11
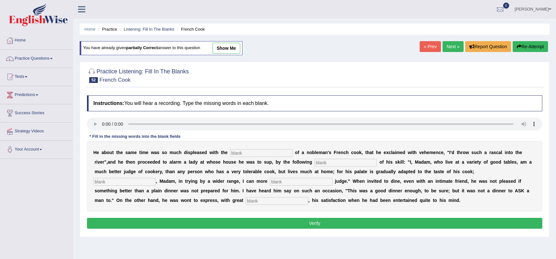
click at [452, 48] on link "Next »" at bounding box center [453, 46] width 21 height 11
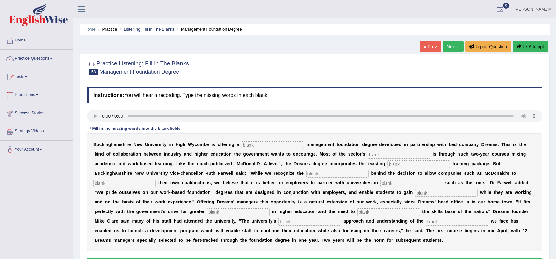
click at [434, 45] on link "« Prev" at bounding box center [430, 46] width 21 height 11
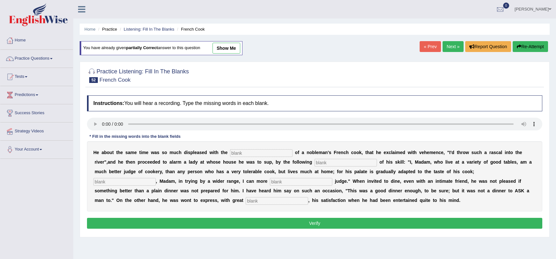
click at [238, 154] on input "text" at bounding box center [261, 153] width 62 height 8
type input "performances"
type input "manifesto"
type input "whereas"
type input "exquisitely"
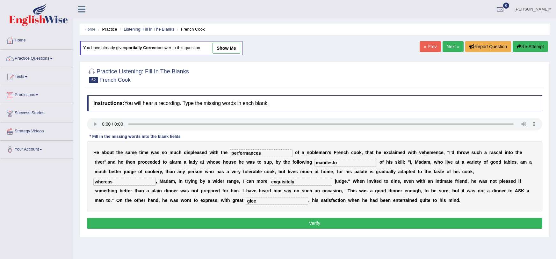
type input "glee"
click at [260, 226] on button "Verify" at bounding box center [315, 223] width 456 height 11
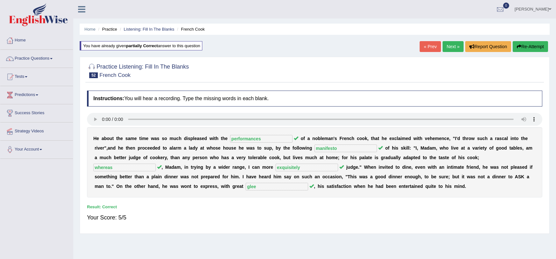
click at [450, 49] on link "Next »" at bounding box center [453, 46] width 21 height 11
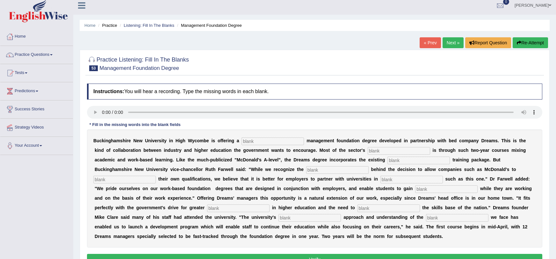
scroll to position [76, 0]
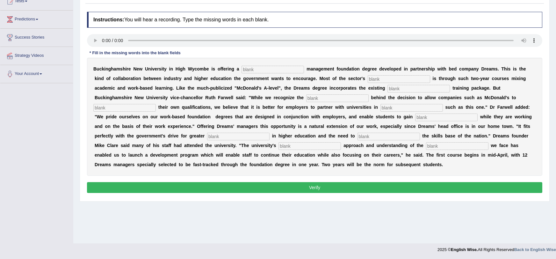
click at [256, 69] on input "text" at bounding box center [273, 70] width 62 height 8
type input "k"
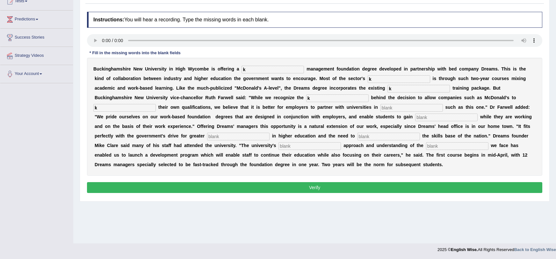
type input "k"
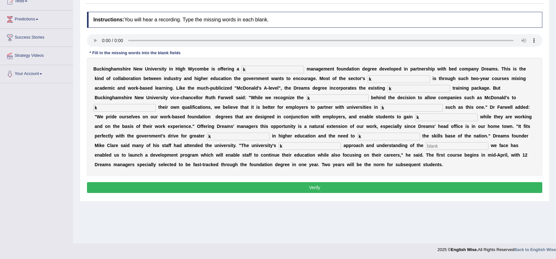
type input "k"
click at [426, 146] on input "text" at bounding box center [457, 146] width 62 height 8
type input "k"
click at [229, 187] on button "Verify" at bounding box center [315, 187] width 456 height 11
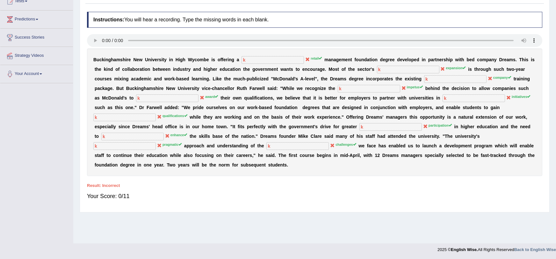
scroll to position [0, 0]
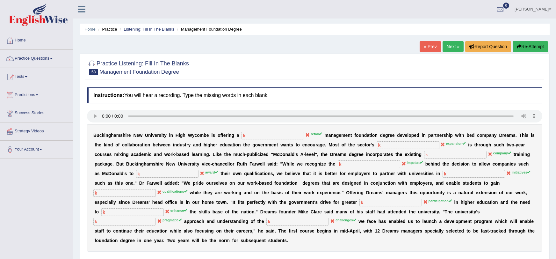
click at [517, 46] on icon "button" at bounding box center [519, 46] width 4 height 4
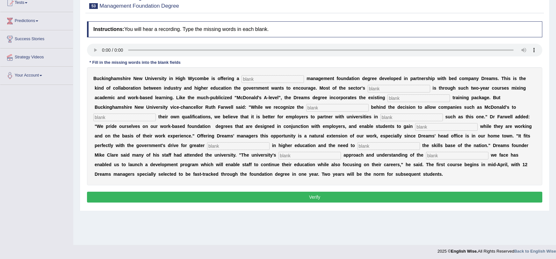
scroll to position [76, 0]
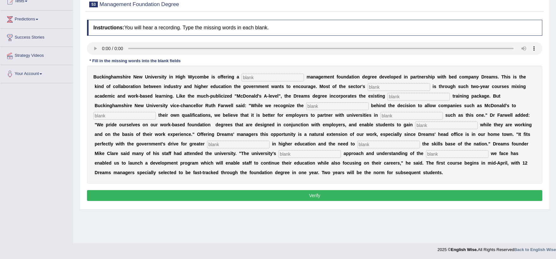
click at [257, 80] on input "text" at bounding box center [273, 78] width 62 height 8
type input "retail"
type input "expansion"
type input "company"
type input "impetus"
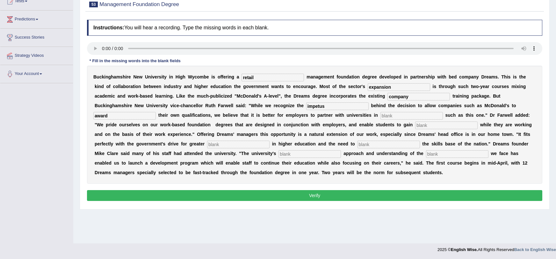
type input "award"
type input "iniative"
type input "qualifications"
type input "partifications"
click at [358, 146] on input "participants" at bounding box center [389, 145] width 62 height 8
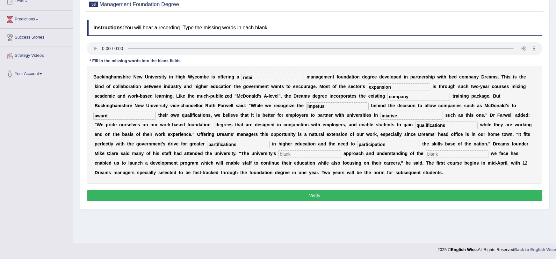
type input "participation"
type input "enhance"
type input "pragmatic"
click at [270, 141] on input "partifications" at bounding box center [238, 145] width 62 height 8
type input "partications"
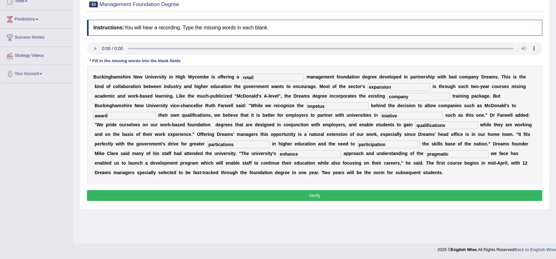
click at [239, 151] on b at bounding box center [238, 153] width 3 height 5
click at [270, 141] on input "partications" at bounding box center [238, 145] width 62 height 8
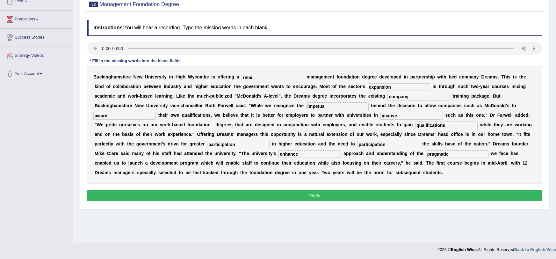
type input "participation"
click at [358, 147] on input "participation" at bounding box center [389, 145] width 62 height 8
type input "enhance"
click at [279, 154] on input "enhance" at bounding box center [310, 154] width 62 height 8
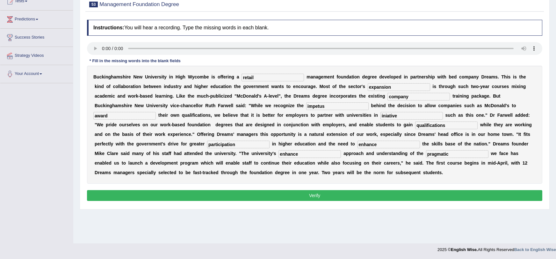
click at [279, 154] on input "enhance" at bounding box center [310, 154] width 62 height 8
type input "pragmatic"
click at [426, 155] on input "pragmatic" at bounding box center [457, 154] width 62 height 8
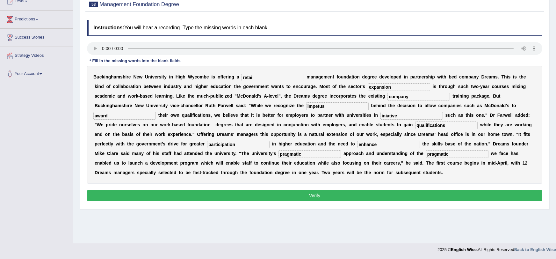
click at [426, 155] on input "pragmatic" at bounding box center [457, 154] width 62 height 8
type input "challengees"
click at [249, 194] on button "Verify" at bounding box center [315, 195] width 456 height 11
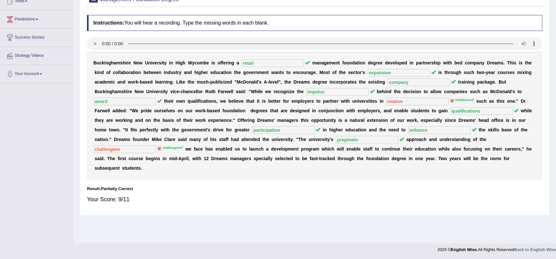
scroll to position [0, 0]
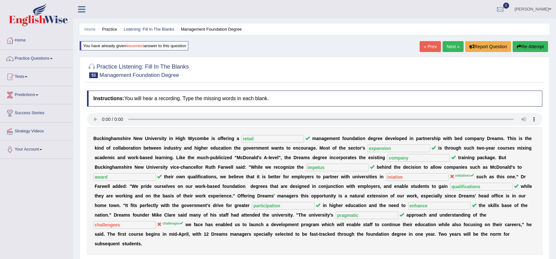
click at [532, 47] on button "Re-Attempt" at bounding box center [530, 46] width 35 height 11
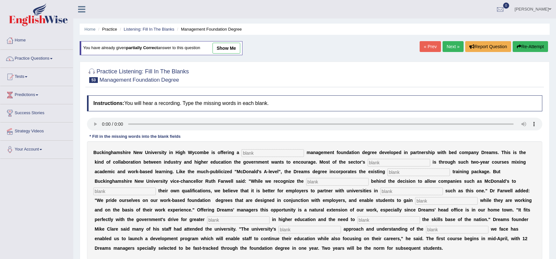
click at [242, 151] on input "text" at bounding box center [273, 153] width 62 height 8
type input "retail"
type input "expansion"
type input "company"
type input "impetus"
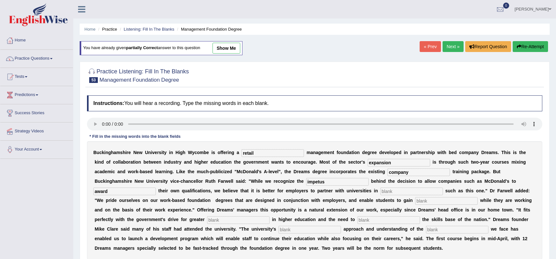
type input "award"
type input "initiatives"
click at [415, 201] on input "qualification" at bounding box center [446, 201] width 62 height 8
type input "qualifications"
type input "participation"
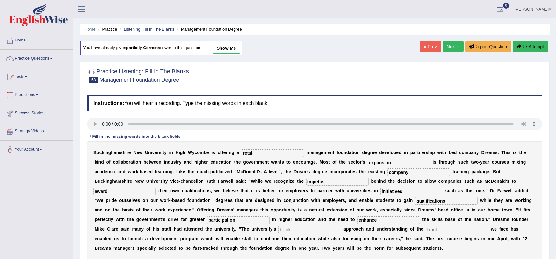
type input "enhance"
type input "pragmatic"
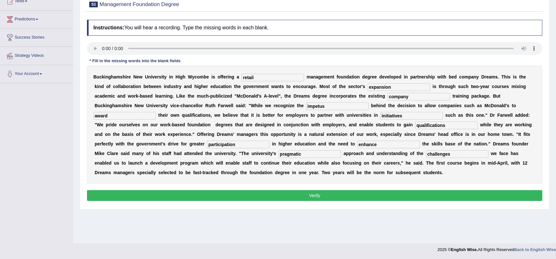
type input "challenges"
click at [289, 194] on button "Verify" at bounding box center [315, 195] width 456 height 11
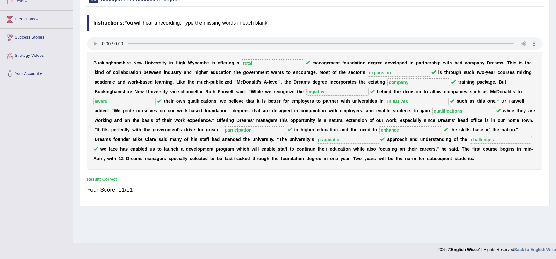
scroll to position [0, 0]
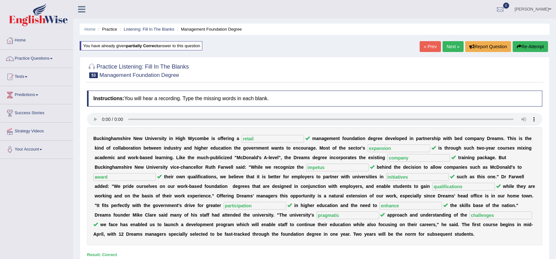
click at [456, 49] on link "Next »" at bounding box center [453, 46] width 21 height 11
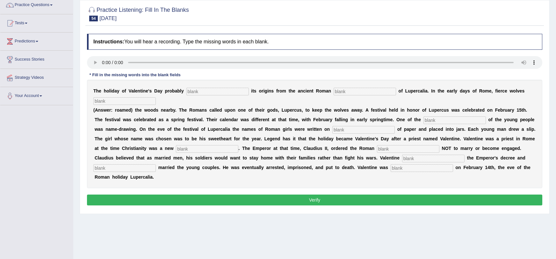
click at [231, 93] on input "text" at bounding box center [217, 92] width 62 height 8
type input "k"
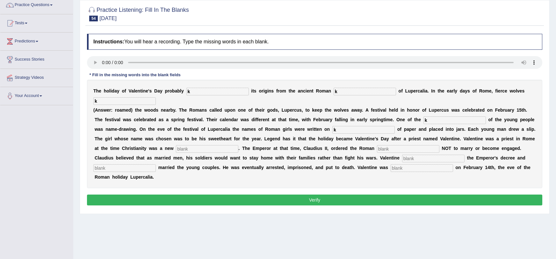
type input "k"
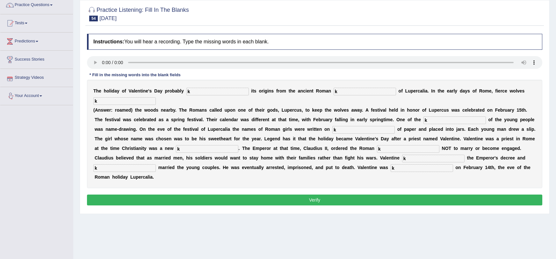
type input "k"
click at [104, 98] on input "k" at bounding box center [124, 101] width 62 height 8
type input "roamed"
click at [177, 194] on button "Verify" at bounding box center [315, 199] width 456 height 11
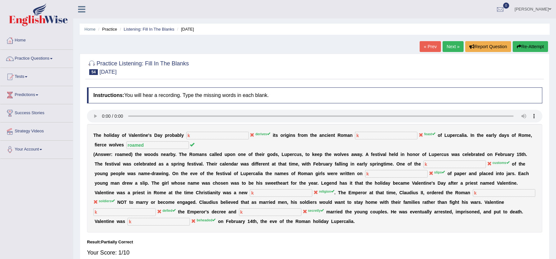
click at [532, 44] on button "Re-Attempt" at bounding box center [530, 46] width 35 height 11
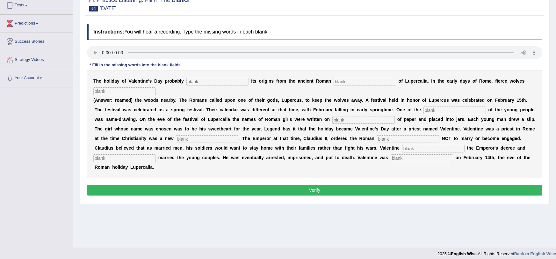
scroll to position [72, 0]
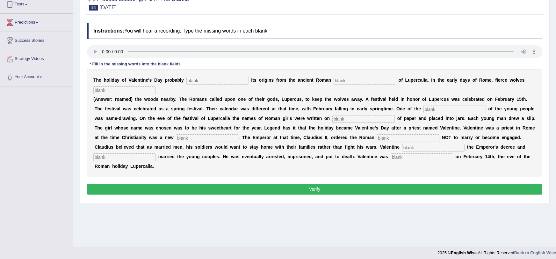
click at [214, 78] on input "text" at bounding box center [217, 81] width 62 height 8
type input "derives"
type input "feast"
type input "roamed"
type input "customes"
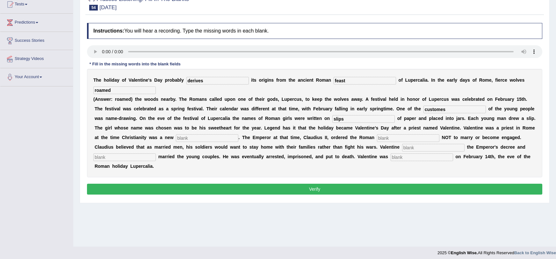
type input "slips"
type input "religion"
type input "soldiers"
type input "defied"
type input "secretly"
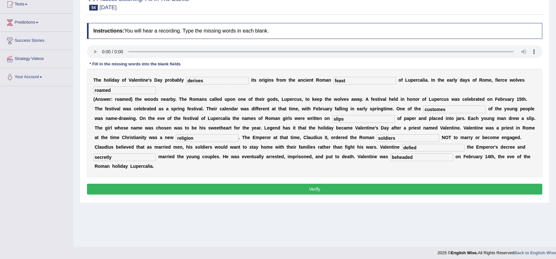
type input "beheaded"
click at [247, 184] on button "Verify" at bounding box center [315, 189] width 456 height 11
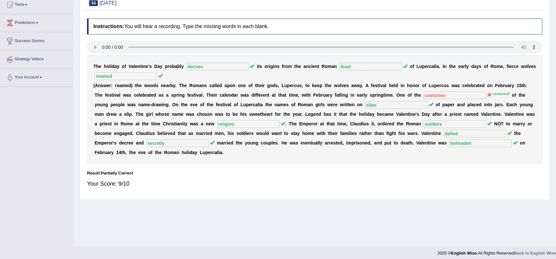
scroll to position [0, 0]
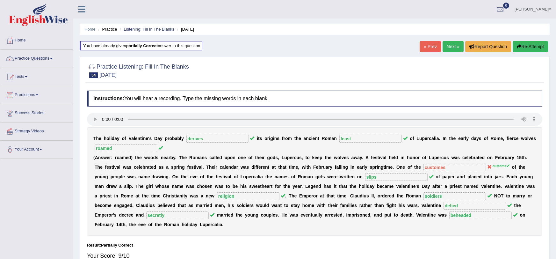
click at [533, 47] on button "Re-Attempt" at bounding box center [530, 46] width 35 height 11
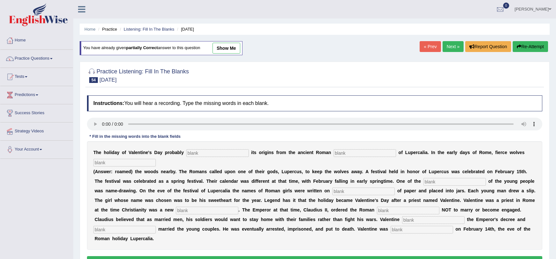
click at [280, 151] on b "o" at bounding box center [281, 152] width 3 height 5
click at [229, 149] on div "T h e h o l i d a y o f V a l e n t i n e ' s D a y p r o b a b l y i t s o r i…" at bounding box center [315, 195] width 456 height 108
click at [229, 151] on input "text" at bounding box center [217, 153] width 62 height 8
type input "derives"
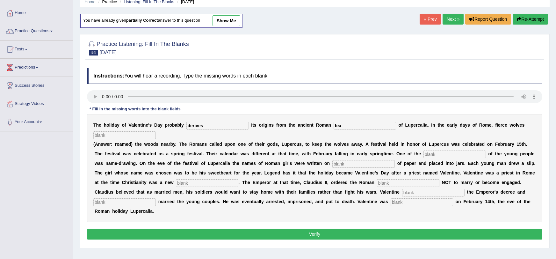
scroll to position [28, 0]
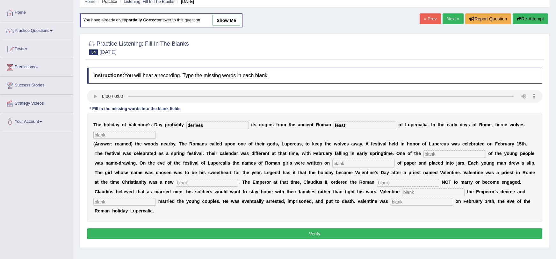
type input "feast"
type input "roamed"
type input "customes"
type input "slips"
type input "religion"
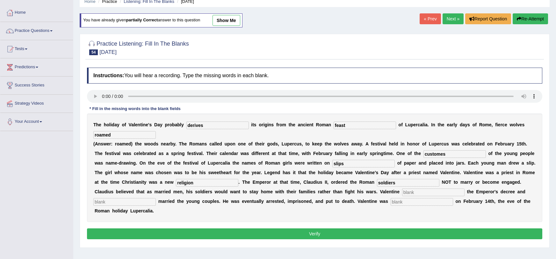
type input "soldiers"
type input "defied"
type input "secretly"
type input "beheaded"
click at [243, 228] on button "Verify" at bounding box center [315, 233] width 456 height 11
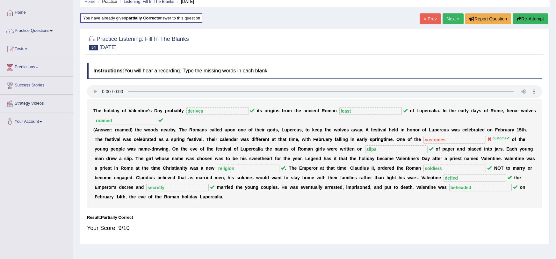
click at [523, 18] on button "Re-Attempt" at bounding box center [530, 18] width 35 height 11
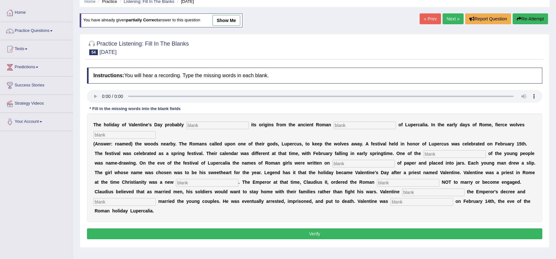
click at [424, 152] on input "text" at bounding box center [455, 154] width 62 height 8
click at [196, 124] on input "text" at bounding box center [217, 125] width 62 height 8
type input "derives"
type input "feast"
type input "roamed"
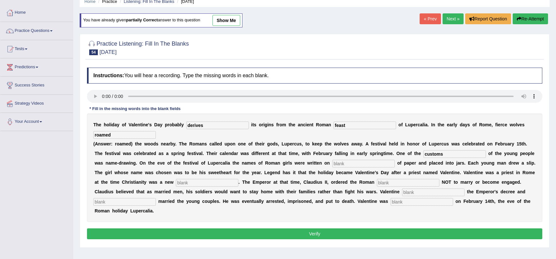
type input "customs"
type input "slips"
type input "religion"
type input "soldiers"
type input "defied"
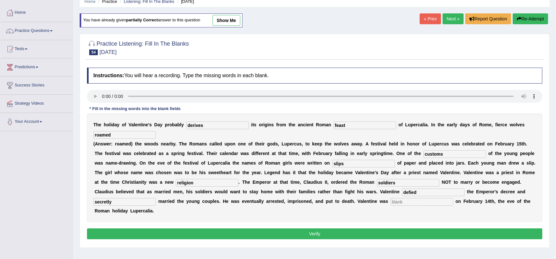
type input "secretly"
type input "beheaded"
click at [210, 228] on button "Verify" at bounding box center [315, 233] width 456 height 11
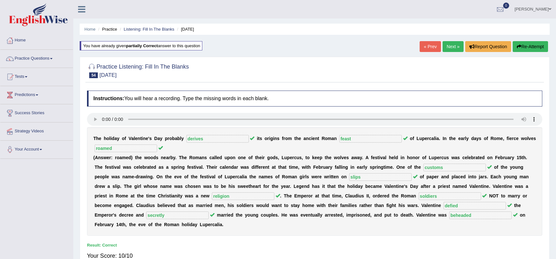
click at [449, 44] on link "Next »" at bounding box center [453, 46] width 21 height 11
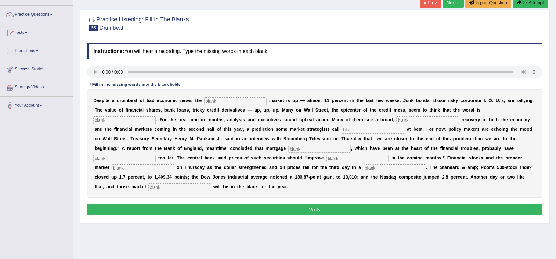
scroll to position [45, 0]
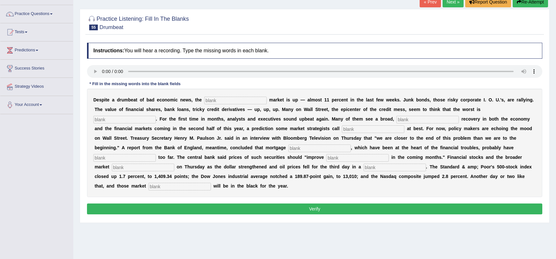
click at [214, 103] on input "text" at bounding box center [235, 101] width 62 height 8
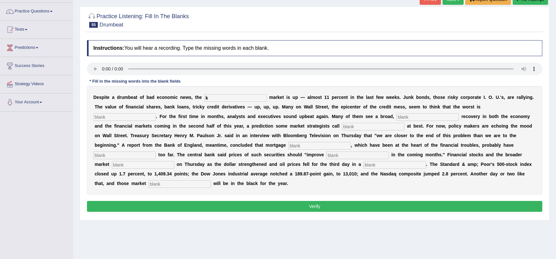
type input "k"
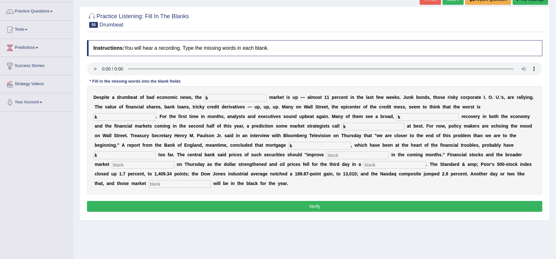
type input "k"
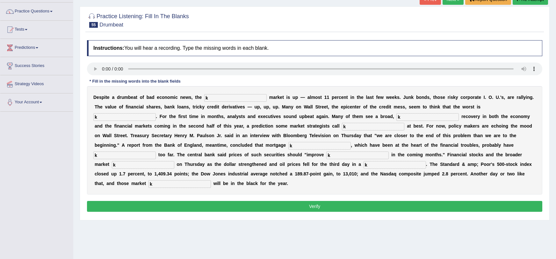
click at [184, 201] on button "Verify" at bounding box center [315, 206] width 456 height 11
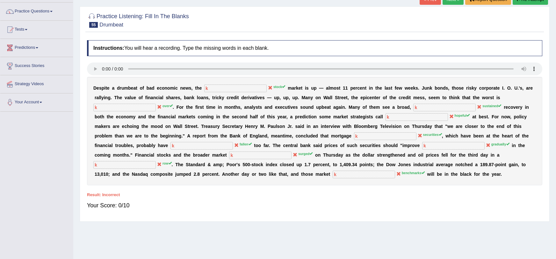
scroll to position [0, 0]
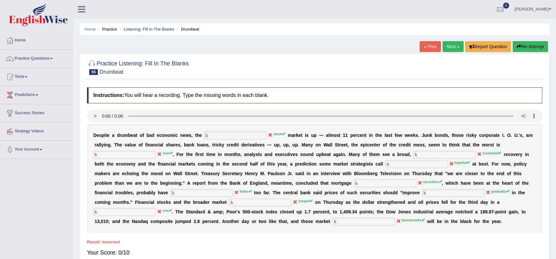
click at [519, 49] on button "Re-Attempt" at bounding box center [530, 46] width 35 height 11
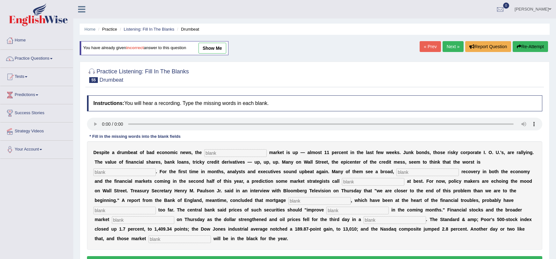
click at [220, 150] on input "text" at bounding box center [235, 153] width 62 height 8
type input "stocks"
type input "over"
type input "sustained"
type input "hopeful"
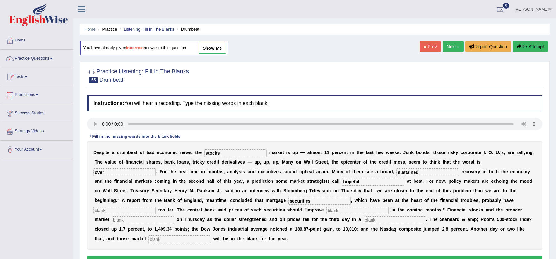
type input "securities"
type input "fallen"
type input "gradually"
type input "surged"
type input "row"
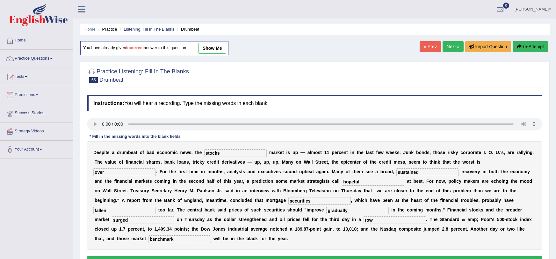
type input "benchmark"
click at [234, 256] on button "Verify" at bounding box center [315, 261] width 456 height 11
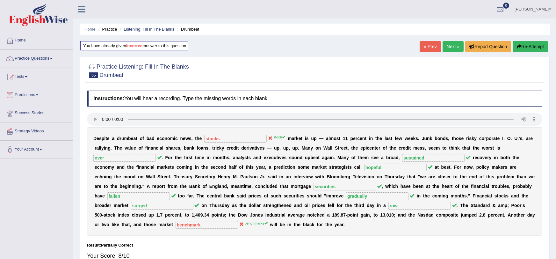
click at [534, 46] on button "Re-Attempt" at bounding box center [530, 46] width 35 height 11
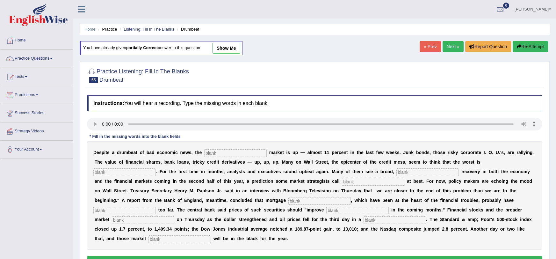
click at [208, 154] on input "text" at bounding box center [235, 153] width 62 height 8
type input "stock"
type input "over"
type input "sustained"
type input "hopeful"
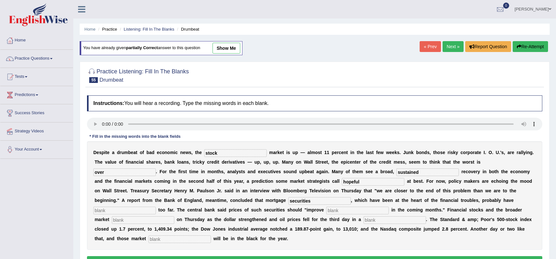
type input "securities"
type input "fallen"
type input "gradually"
type input "surged"
type input "row"
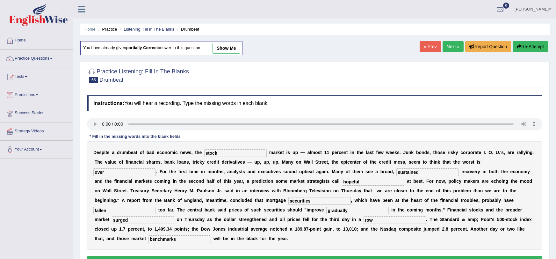
type input "benchmarks"
click at [242, 256] on button "Verify" at bounding box center [315, 261] width 456 height 11
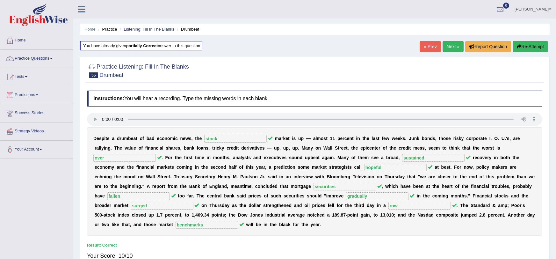
click at [460, 47] on link "Next »" at bounding box center [453, 46] width 21 height 11
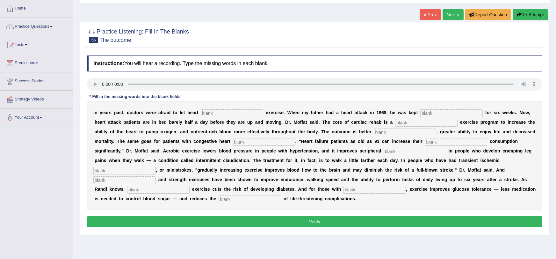
scroll to position [33, 0]
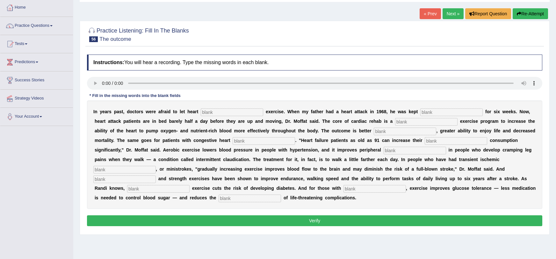
click at [249, 115] on input "text" at bounding box center [232, 112] width 62 height 8
type input "k"
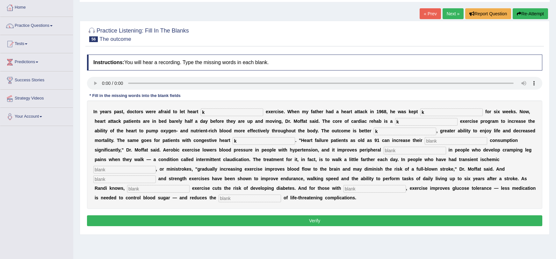
type input "k"
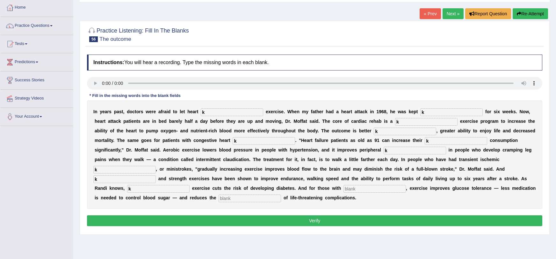
type input "k"
click at [423, 14] on link "« Prev" at bounding box center [430, 13] width 21 height 11
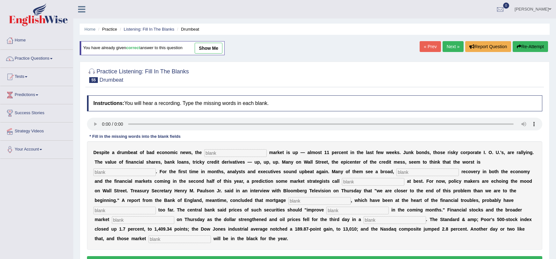
click at [211, 47] on link "show me" at bounding box center [209, 48] width 28 height 11
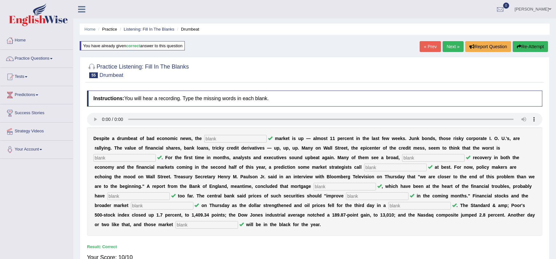
type input "stock"
type input "over"
type input "sustained"
type input "hopeful"
type input "securities"
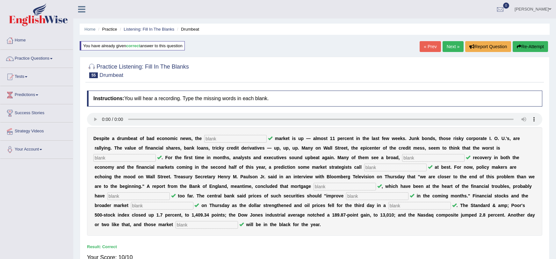
type input "fallen"
type input "gradually"
type input "surged"
type input "row"
type input "benchmarks"
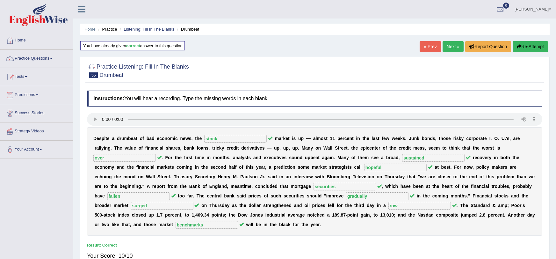
click at [455, 47] on link "Next »" at bounding box center [453, 46] width 21 height 11
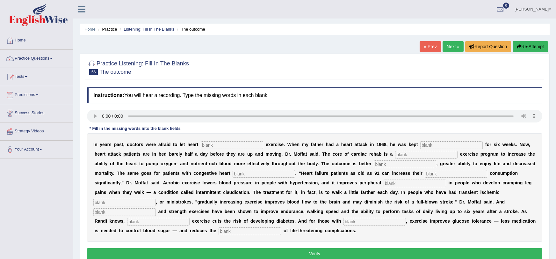
click at [227, 144] on input "text" at bounding box center [232, 145] width 62 height 8
type input "k"
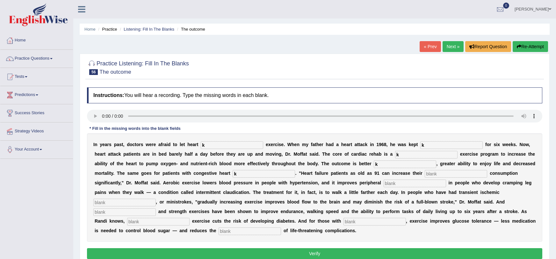
type input "k"
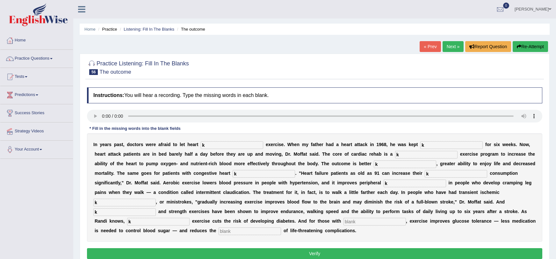
type input "k"
click at [280, 252] on button "Verify" at bounding box center [315, 253] width 456 height 11
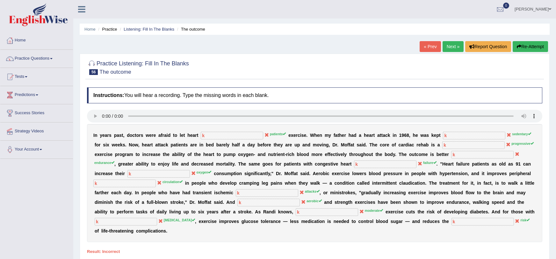
click at [521, 46] on button "Re-Attempt" at bounding box center [530, 46] width 35 height 11
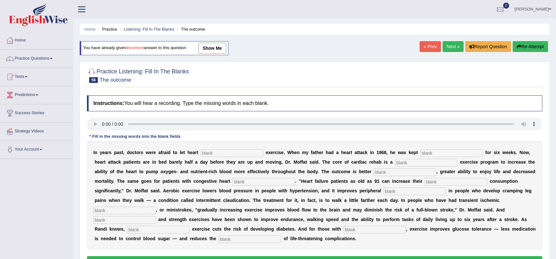
click at [225, 156] on input "text" at bounding box center [232, 153] width 62 height 8
type input "patients"
type input "sedetary"
type input "progressive"
type input "endurance"
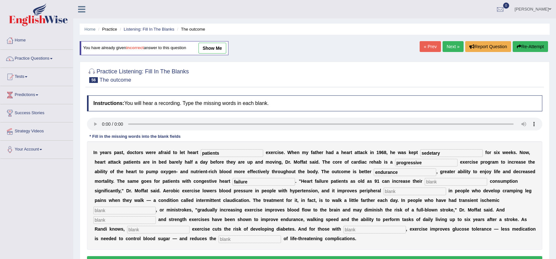
type input "failure"
click at [402, 176] on div "I n y e a r s p a s t , d o c t o r s w e r e a f r a i d t o l e t h e a r t p…" at bounding box center [315, 195] width 456 height 108
click at [425, 183] on input "oxygens" at bounding box center [456, 182] width 62 height 8
type input "oxygen"
click at [384, 193] on input "text" at bounding box center [415, 191] width 62 height 8
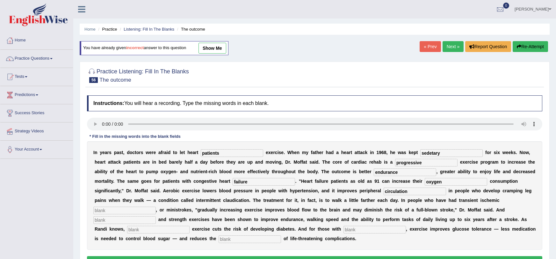
type input "circulation"
type input "attacks"
type input "aerobic"
type input "moderate"
type input "diabetes"
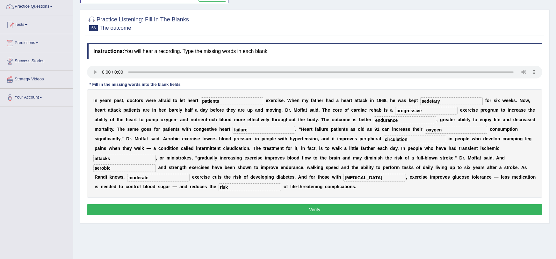
scroll to position [52, 0]
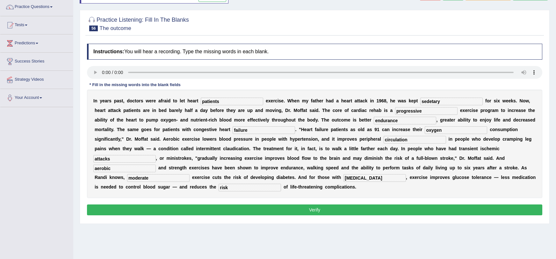
type input "risk"
click at [272, 208] on button "Verify" at bounding box center [315, 209] width 456 height 11
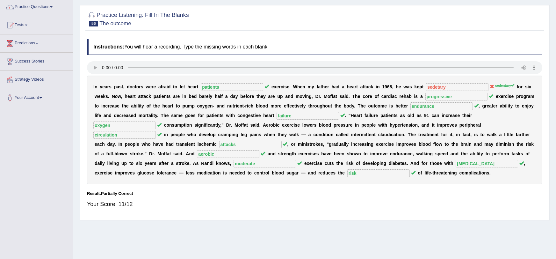
scroll to position [0, 0]
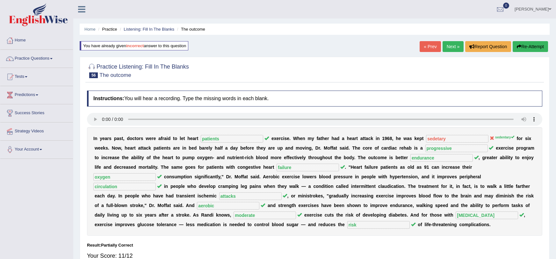
click at [532, 45] on button "Re-Attempt" at bounding box center [530, 46] width 35 height 11
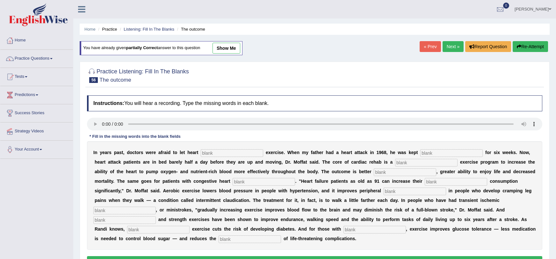
click at [232, 155] on input "text" at bounding box center [232, 153] width 62 height 8
type input "patients"
type input "sedentary"
type input "progressive"
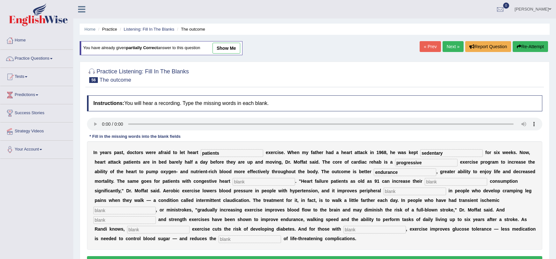
type input "endurance"
type input "failure"
type input "oxygen"
type input "circulation"
type input "attacks"
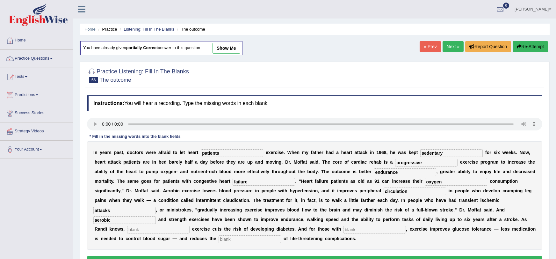
type input "aerobic"
type input "moderate"
type input "[MEDICAL_DATA]"
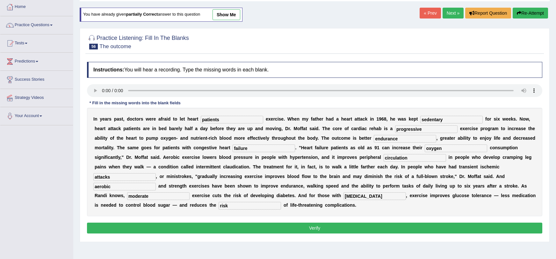
scroll to position [34, 0]
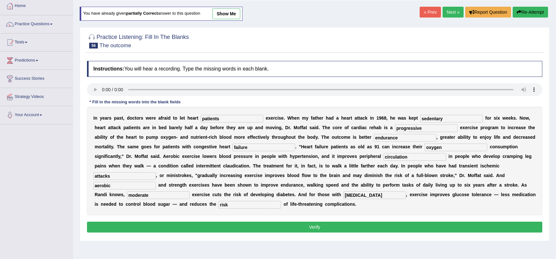
type input "risk"
click at [182, 230] on button "Verify" at bounding box center [315, 227] width 456 height 11
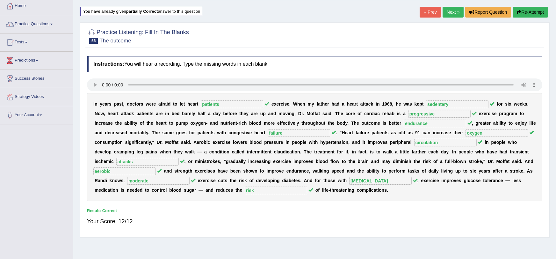
scroll to position [0, 0]
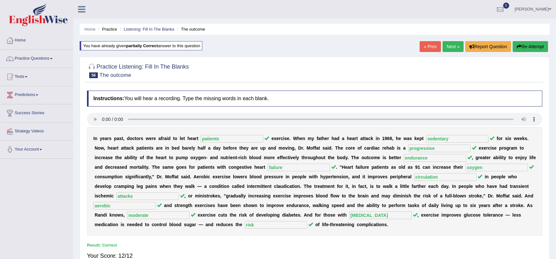
click at [445, 46] on link "Next »" at bounding box center [453, 46] width 21 height 11
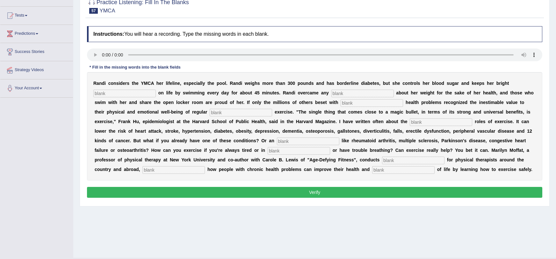
scroll to position [70, 0]
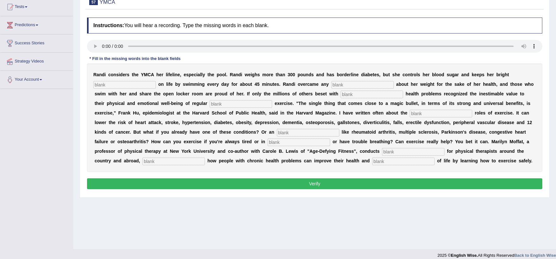
click at [135, 90] on div "R a n d i c o n s i d e r s t h e Y M C A h e r l i f e l i n e , e s p e c i a…" at bounding box center [315, 117] width 456 height 108
click at [135, 86] on input "text" at bounding box center [124, 85] width 62 height 8
type input "k"
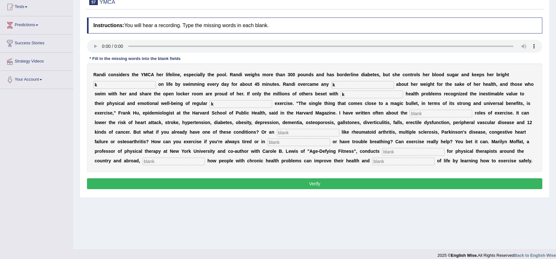
type input "k"
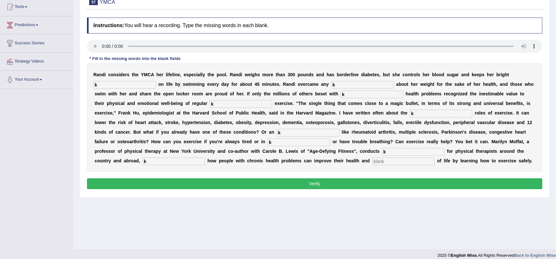
type input "k"
click at [133, 182] on button "Verify" at bounding box center [315, 183] width 456 height 11
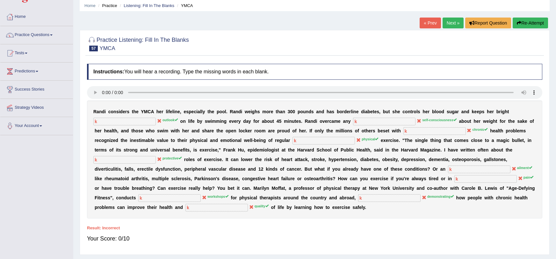
scroll to position [0, 0]
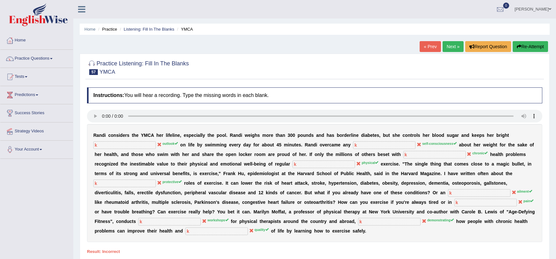
click at [530, 46] on button "Re-Attempt" at bounding box center [530, 46] width 35 height 11
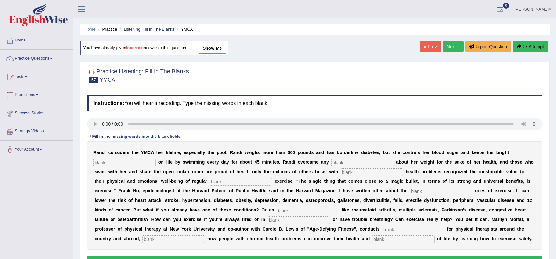
click at [144, 163] on input "text" at bounding box center [124, 163] width 62 height 8
type input "outlook"
type input "self-conciousness"
type input "chronic"
type input "physical"
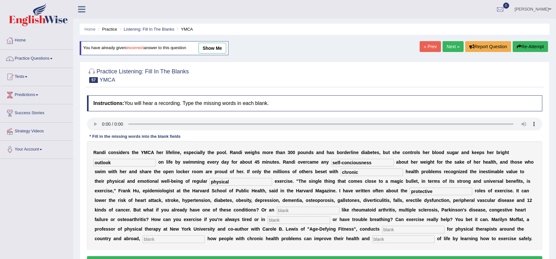
type input "protective"
type input "ailment"
type input "pain"
type input "workshops"
type input "demonstrating"
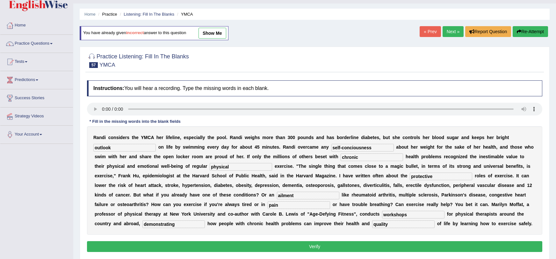
scroll to position [16, 0]
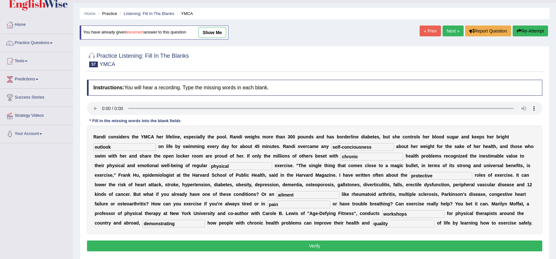
type input "quality"
click at [238, 250] on button "Verify" at bounding box center [315, 245] width 456 height 11
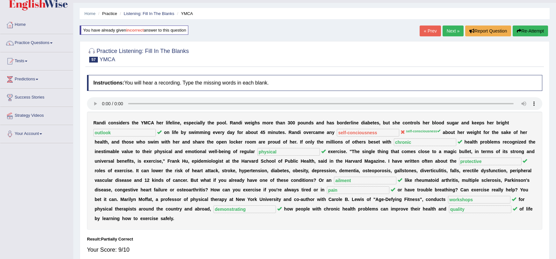
click at [534, 30] on button "Re-Attempt" at bounding box center [530, 31] width 35 height 11
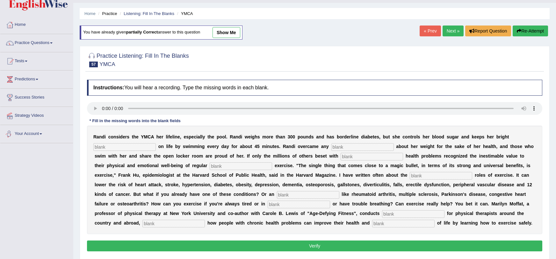
click at [109, 147] on input "text" at bounding box center [124, 147] width 62 height 8
type input "outlook"
type input "self-consciousness"
type input "chronic"
type input "physical"
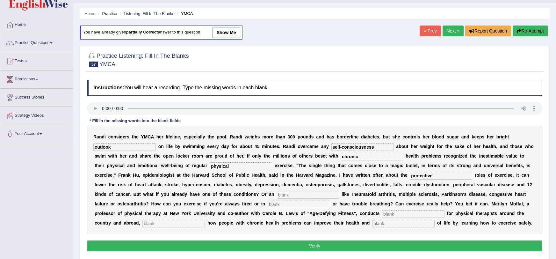
type input "protective"
type input "ailment"
type input "pain"
type input "workshops"
type input "demonstrating"
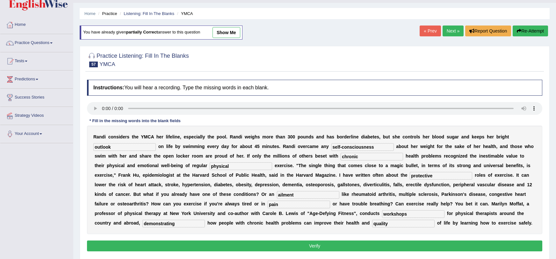
type input "quality"
click at [134, 240] on div "Instructions: You will hear a recording. Type the missing words in each blank. …" at bounding box center [314, 167] width 459 height 180
click at [134, 245] on button "Verify" at bounding box center [315, 245] width 456 height 11
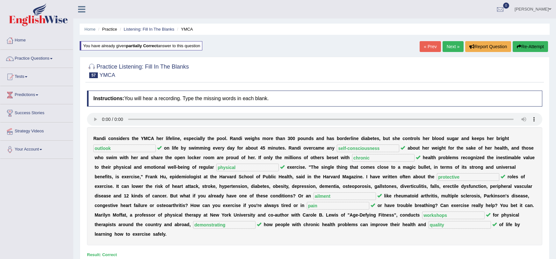
scroll to position [3, 0]
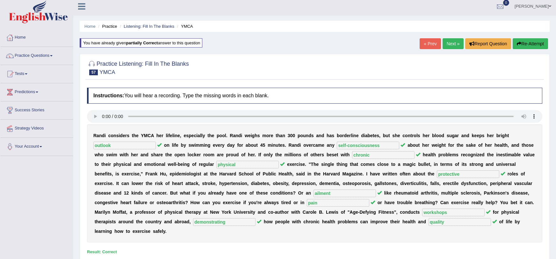
click at [458, 43] on link "Next »" at bounding box center [453, 43] width 21 height 11
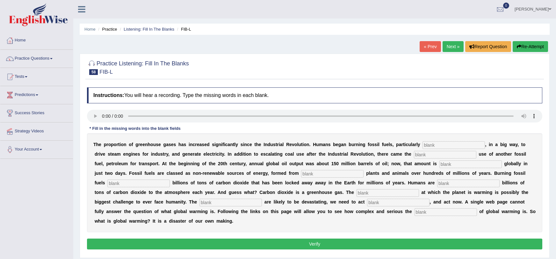
click at [423, 145] on input "text" at bounding box center [454, 145] width 62 height 8
type input "k"
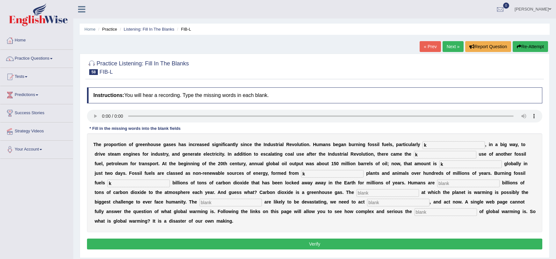
type input "k"
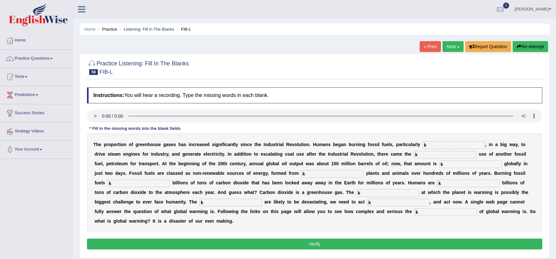
type input "k"
click at [430, 238] on button "Verify" at bounding box center [315, 243] width 456 height 11
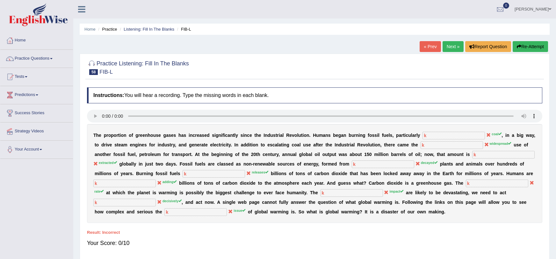
click at [521, 46] on button "Re-Attempt" at bounding box center [530, 46] width 35 height 11
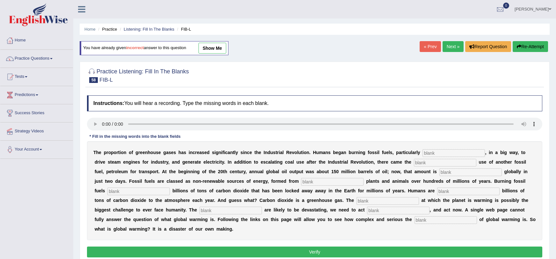
click at [423, 156] on input "text" at bounding box center [454, 153] width 62 height 8
type input "coal"
type input "widespread"
type input "extracted"
type input "decayed"
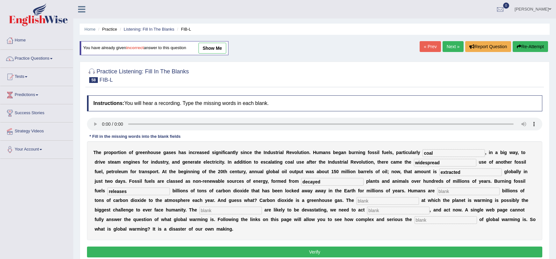
type input "releases"
type input "adding"
type input "rate"
type input "impact"
type input "decisively"
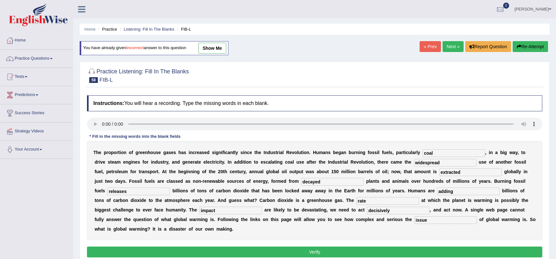
type input "issue"
click at [414, 246] on button "Verify" at bounding box center [315, 251] width 456 height 11
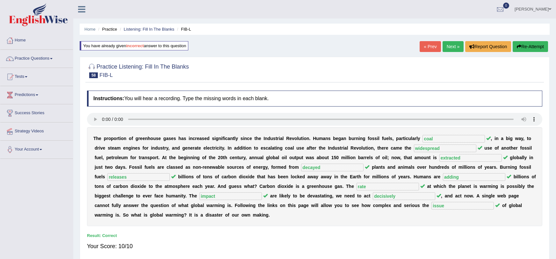
click at [453, 48] on link "Next »" at bounding box center [453, 46] width 21 height 11
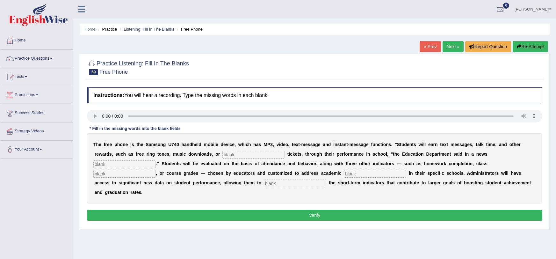
click at [223, 157] on input "text" at bounding box center [254, 155] width 62 height 8
type input "event"
type input "released"
type input "participation"
click at [344, 173] on input "text" at bounding box center [375, 174] width 62 height 8
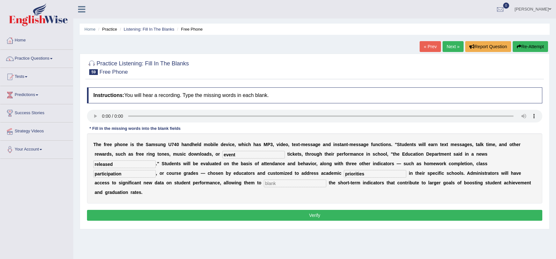
type input "priorities"
click at [264, 185] on input "text" at bounding box center [295, 183] width 62 height 8
type input "track"
click at [128, 210] on button "Verify" at bounding box center [315, 215] width 456 height 11
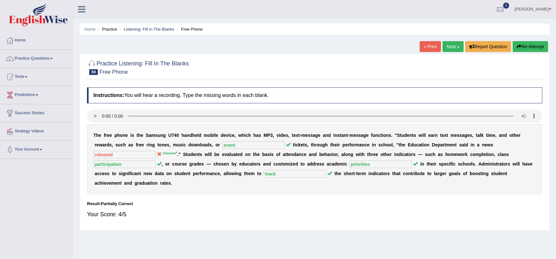
click at [527, 46] on button "Re-Attempt" at bounding box center [530, 46] width 35 height 11
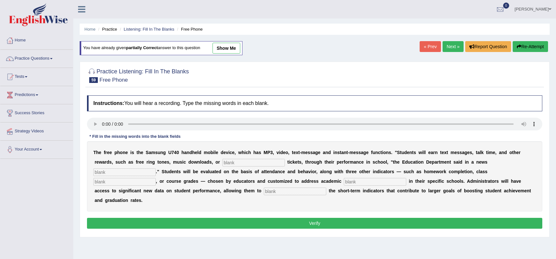
click at [156, 168] on input "text" at bounding box center [124, 172] width 62 height 8
type input "releae"
drag, startPoint x: 178, startPoint y: 178, endPoint x: 193, endPoint y: 164, distance: 21.0
click at [193, 164] on div "T h e f r e e p h o n e i s t h e S a m s u n g U 7 4 0 h a n d h e l d m o b i…" at bounding box center [315, 176] width 456 height 70
type input "e"
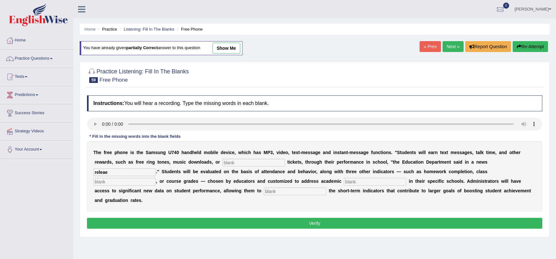
click at [223, 163] on input "text" at bounding box center [254, 163] width 62 height 8
type input "event"
click at [344, 181] on input "text" at bounding box center [375, 182] width 62 height 8
click at [156, 178] on input "text" at bounding box center [124, 182] width 62 height 8
click at [156, 168] on input "releae" at bounding box center [124, 172] width 62 height 8
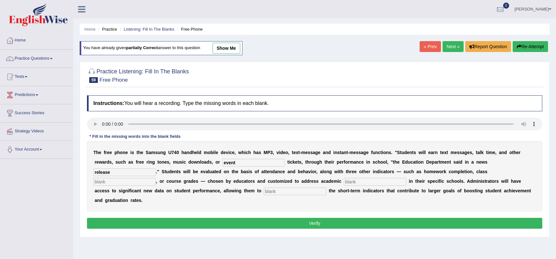
type input "release"
type input "participation"
type input "priorities"
type input "track"
click at [452, 218] on button "Verify" at bounding box center [315, 223] width 456 height 11
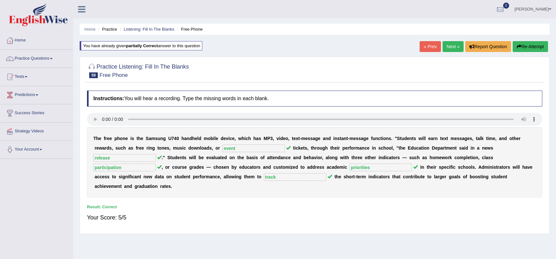
click at [444, 45] on link "Next »" at bounding box center [453, 46] width 21 height 11
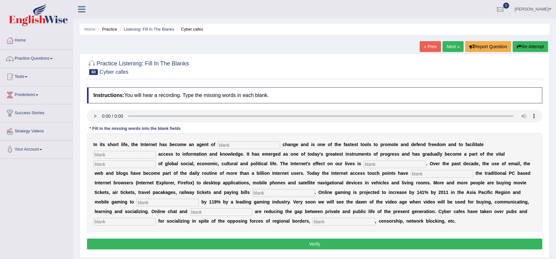
click at [244, 139] on div "I n i t s s h o r t l i f e , t h e I n t e r n e t h a s b e c o m e a n a g e…" at bounding box center [315, 182] width 456 height 99
click at [243, 144] on input "text" at bounding box center [249, 145] width 62 height 8
type input "revolutionary"
type input "democratic"
click at [156, 160] on input "infrustracture" at bounding box center [124, 164] width 62 height 8
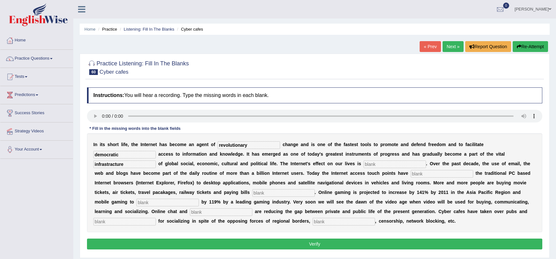
type input "infrastracture"
click at [364, 161] on input "text" at bounding box center [395, 164] width 62 height 8
type input "provasive"
click at [411, 174] on input "text" at bounding box center [442, 174] width 62 height 8
type input "outgrown"
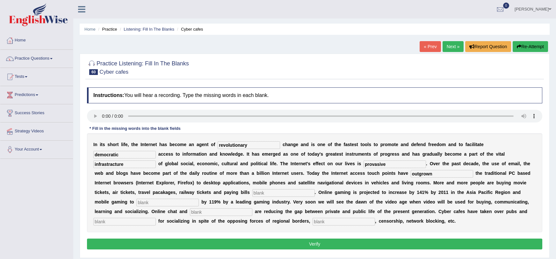
click at [199, 199] on input "text" at bounding box center [167, 203] width 62 height 8
click at [252, 192] on input "text" at bounding box center [283, 193] width 62 height 8
type input "online"
click at [199, 199] on input "text" at bounding box center [167, 203] width 62 height 8
type input "increase"
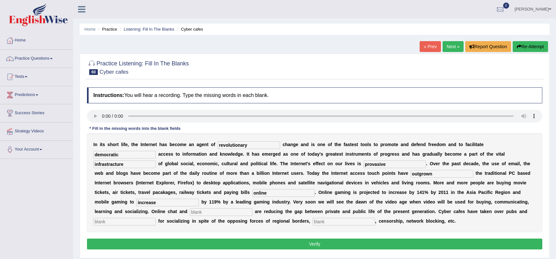
click at [188, 209] on b "d" at bounding box center [186, 211] width 3 height 5
click at [252, 208] on input "text" at bounding box center [221, 212] width 62 height 8
type input "blogs"
click at [156, 218] on input "text" at bounding box center [124, 222] width 62 height 8
type input "bars"
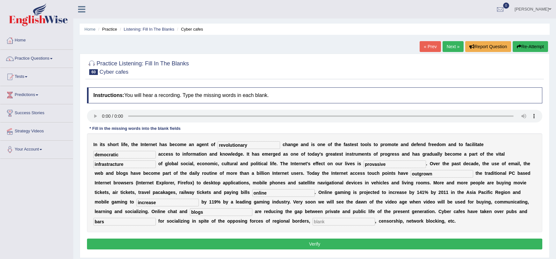
click at [313, 221] on input "text" at bounding box center [344, 222] width 62 height 8
type input "copywright"
click at [142, 247] on button "Verify" at bounding box center [315, 243] width 456 height 11
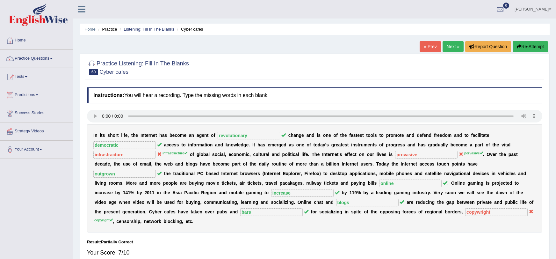
click at [523, 46] on button "Re-Attempt" at bounding box center [530, 46] width 35 height 11
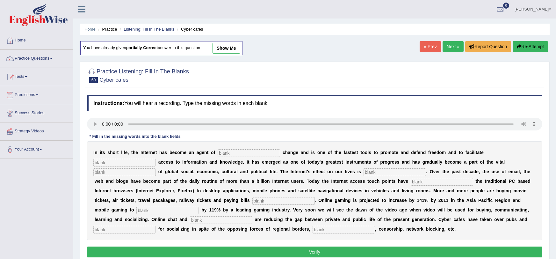
click at [227, 149] on input "text" at bounding box center [249, 153] width 62 height 8
type input "revolutionary"
click at [484, 153] on b at bounding box center [485, 152] width 3 height 5
click at [156, 159] on input "text" at bounding box center [124, 163] width 62 height 8
type input "democratic"
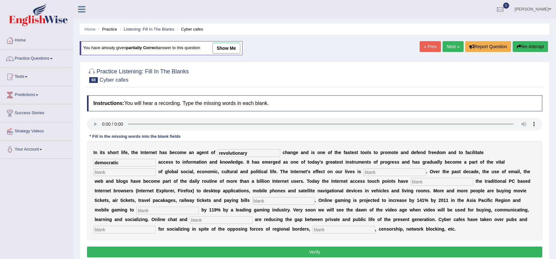
click at [156, 168] on input "text" at bounding box center [124, 172] width 62 height 8
type input "infrastructure"
click at [277, 177] on div "I n i t s s h o r t l i f e , t h e I n t e r n e t h a s b e c o m e a n a g e…" at bounding box center [315, 190] width 456 height 99
click at [364, 170] on input "text" at bounding box center [395, 172] width 62 height 8
type input "prevasive"
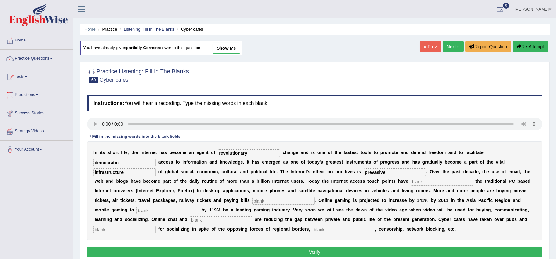
click at [411, 184] on input "text" at bounding box center [442, 182] width 62 height 8
type input "outgrown"
click at [252, 200] on input "text" at bounding box center [283, 201] width 62 height 8
type input "online"
click at [199, 207] on input "text" at bounding box center [167, 211] width 62 height 8
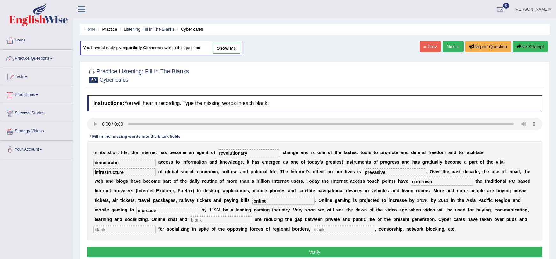
type input "increase"
click at [252, 216] on input "text" at bounding box center [221, 220] width 62 height 8
type input "blogs"
click at [156, 226] on input "text" at bounding box center [124, 230] width 62 height 8
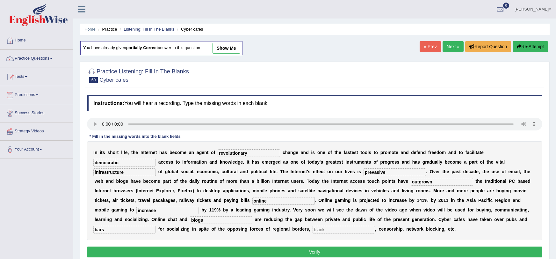
type input "bars"
click at [313, 230] on input "text" at bounding box center [344, 230] width 62 height 8
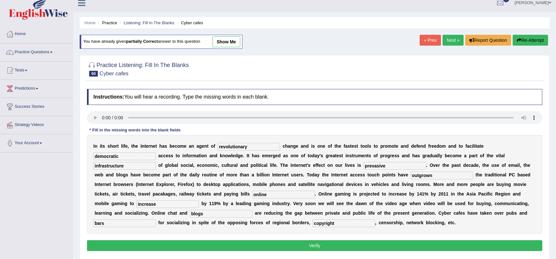
type input "copyright"
click at [215, 249] on button "Verify" at bounding box center [315, 245] width 456 height 11
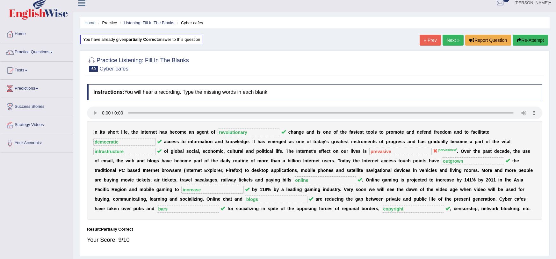
click at [523, 39] on button "Re-Attempt" at bounding box center [530, 40] width 35 height 11
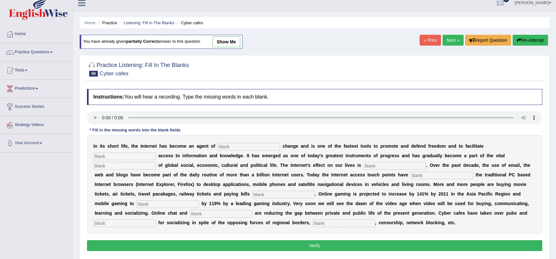
click at [218, 146] on input "text" at bounding box center [249, 147] width 62 height 8
type input "revolution"
type input "demotratical"
click at [156, 152] on input "demotratical" at bounding box center [124, 156] width 62 height 8
type input "demotratic"
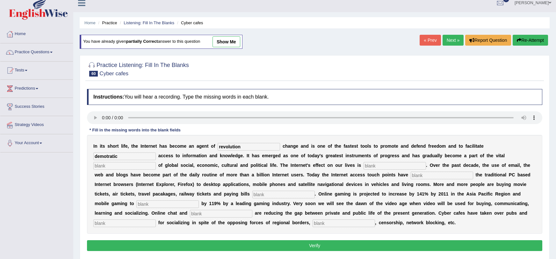
click at [156, 162] on input "text" at bounding box center [124, 166] width 62 height 8
type input "infrastructure"
type input "pervasive"
type input "outgrown"
type input "online"
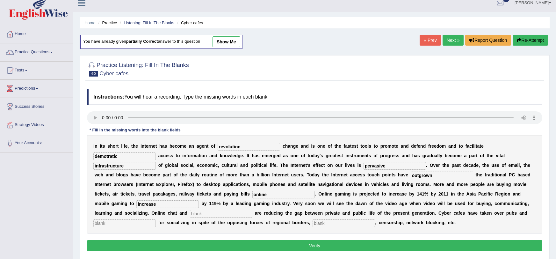
type input "increase"
type input "blogs"
type input "bars"
type input "copyright"
click at [449, 247] on button "Verify" at bounding box center [315, 245] width 456 height 11
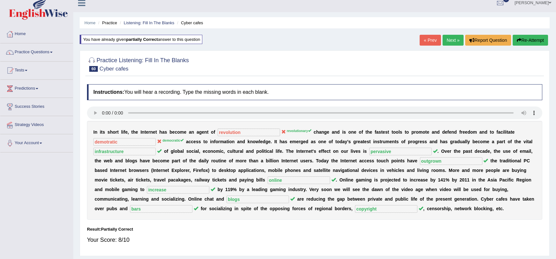
click at [534, 40] on button "Re-Attempt" at bounding box center [530, 40] width 35 height 11
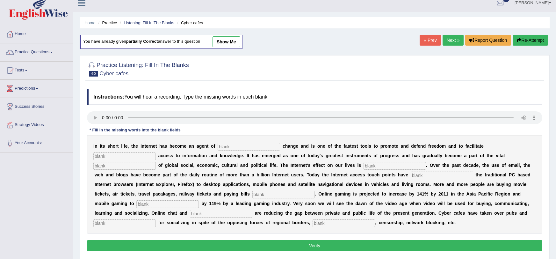
click at [230, 148] on input "text" at bounding box center [249, 147] width 62 height 8
type input "revolutional"
click at [156, 152] on input "text" at bounding box center [124, 156] width 62 height 8
type input "democratic"
type input "infrastrusture"
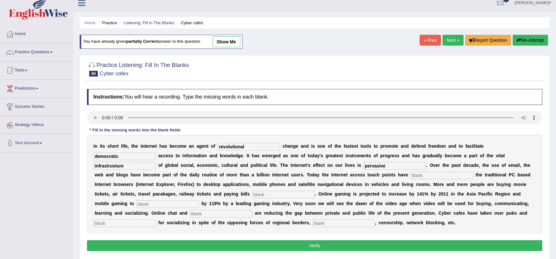
type input "pervasive"
type input "outgrown"
type input "online"
type input "increase"
type input "blogs"
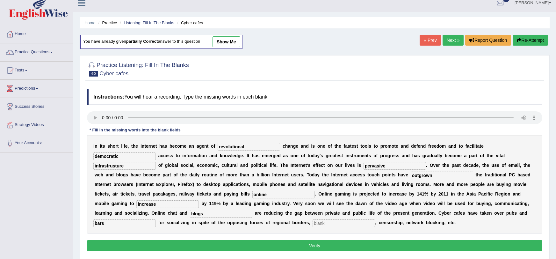
type input "bars"
type input "copyright"
click at [459, 244] on button "Verify" at bounding box center [315, 245] width 456 height 11
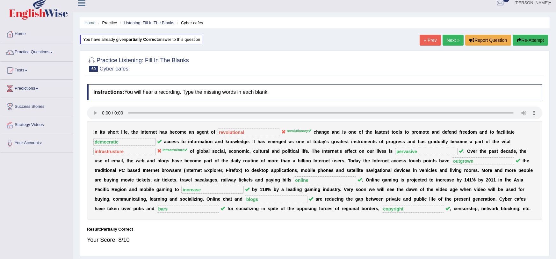
click at [523, 40] on button "Re-Attempt" at bounding box center [530, 40] width 35 height 11
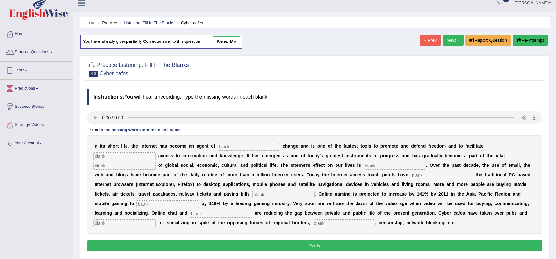
click at [229, 146] on input "text" at bounding box center [249, 147] width 62 height 8
type input "revolutionary"
type input "democratic"
type input "infrastructure"
type input "pervasive"
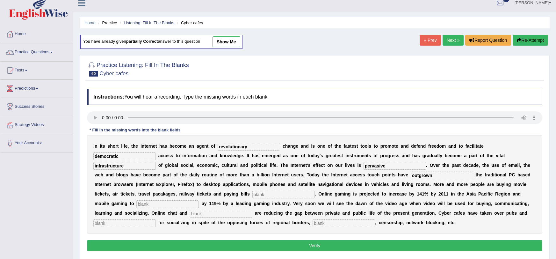
type input "outgrown"
type input "online"
type input "increase"
type input "blogs"
type input "bars"
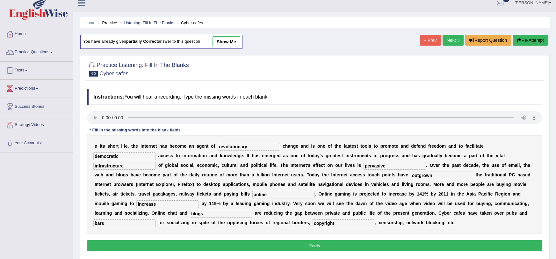
type input "copyright"
click at [251, 244] on button "Verify" at bounding box center [315, 245] width 456 height 11
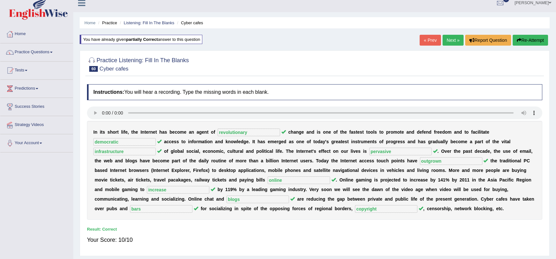
click at [450, 41] on link "Next »" at bounding box center [453, 40] width 21 height 11
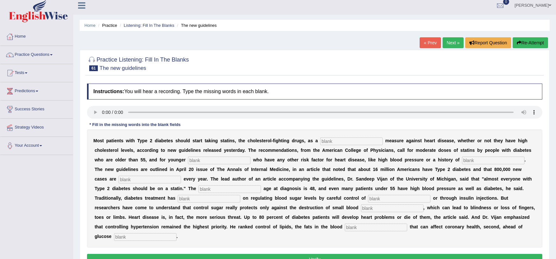
scroll to position [4, 0]
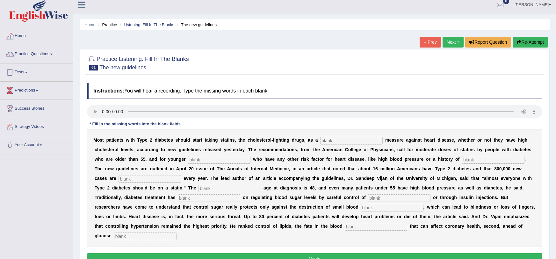
click at [39, 44] on li "Home" at bounding box center [36, 36] width 73 height 18
click at [23, 53] on link "Practice Questions" at bounding box center [36, 53] width 73 height 16
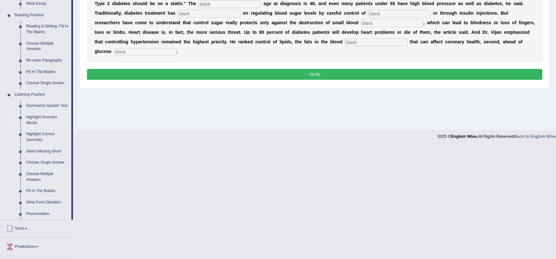
scroll to position [200, 0]
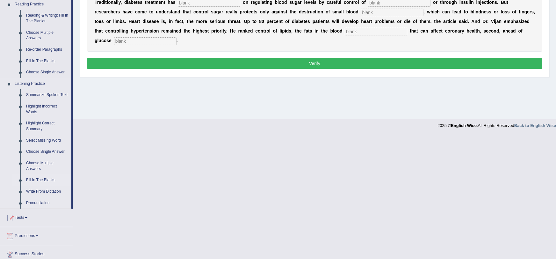
click at [37, 181] on link "Fill In The Blanks" at bounding box center [47, 179] width 48 height 11
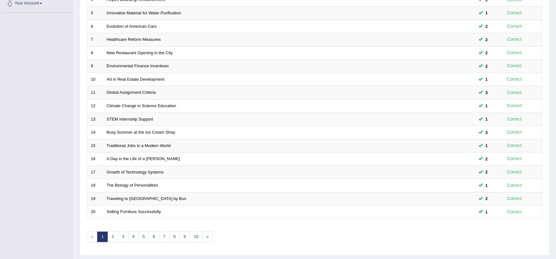
scroll to position [163, 0]
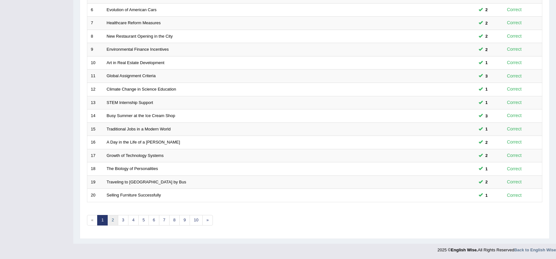
click at [113, 222] on link "2" at bounding box center [112, 220] width 11 height 11
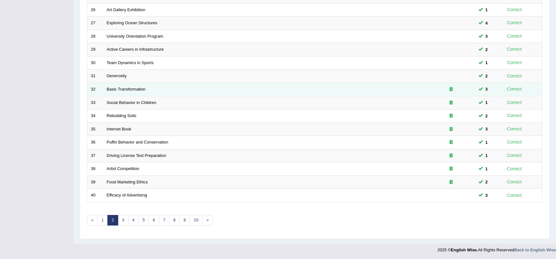
click at [451, 88] on icon at bounding box center [451, 89] width 3 height 4
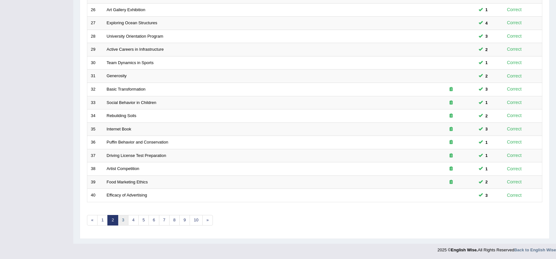
click at [122, 217] on link "3" at bounding box center [123, 220] width 11 height 11
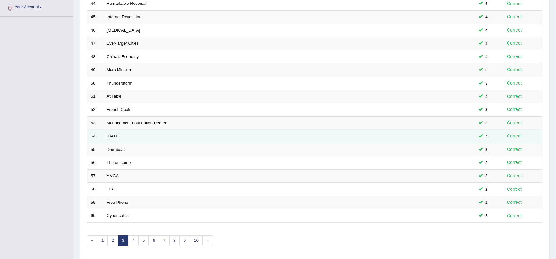
scroll to position [141, 0]
